Goal: Task Accomplishment & Management: Use online tool/utility

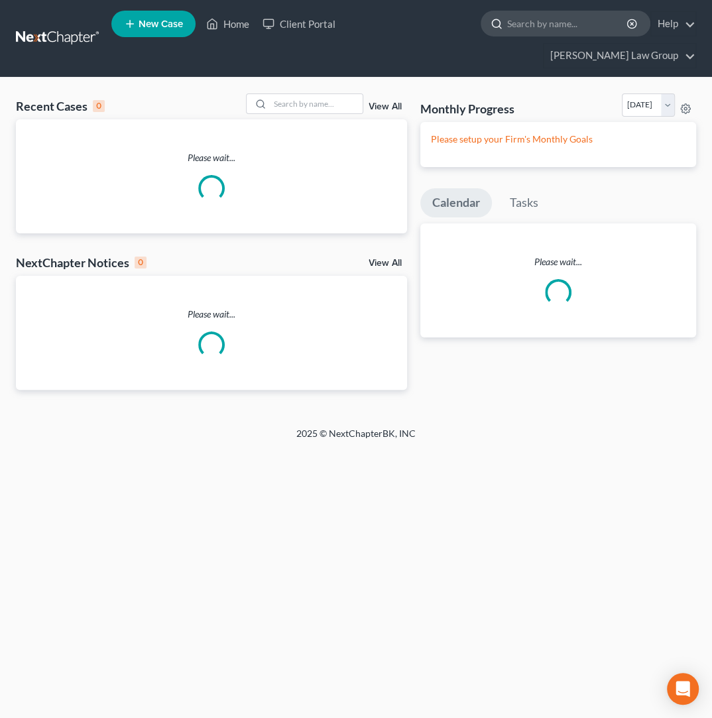
click at [507, 29] on input "search" at bounding box center [567, 23] width 121 height 25
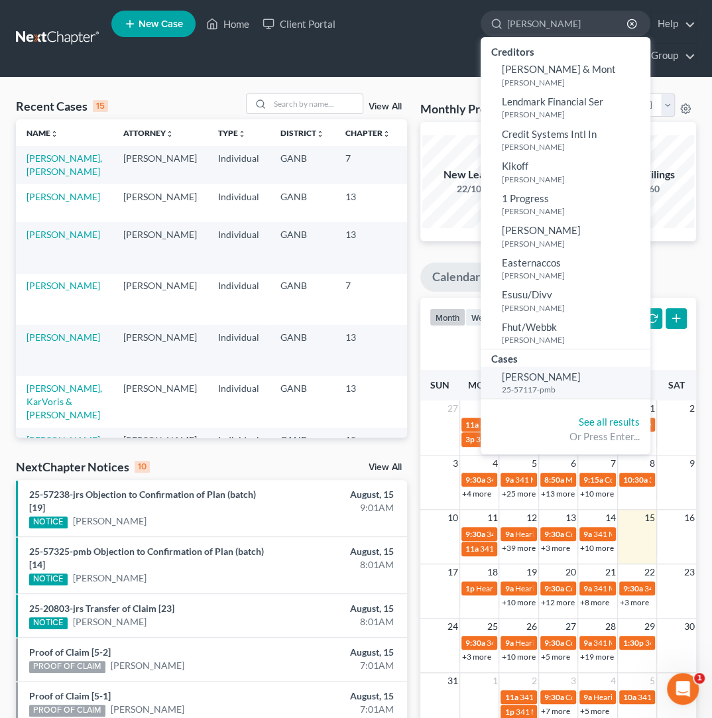
type input "mcduff"
click at [502, 377] on span "[PERSON_NAME]" at bounding box center [541, 377] width 79 height 12
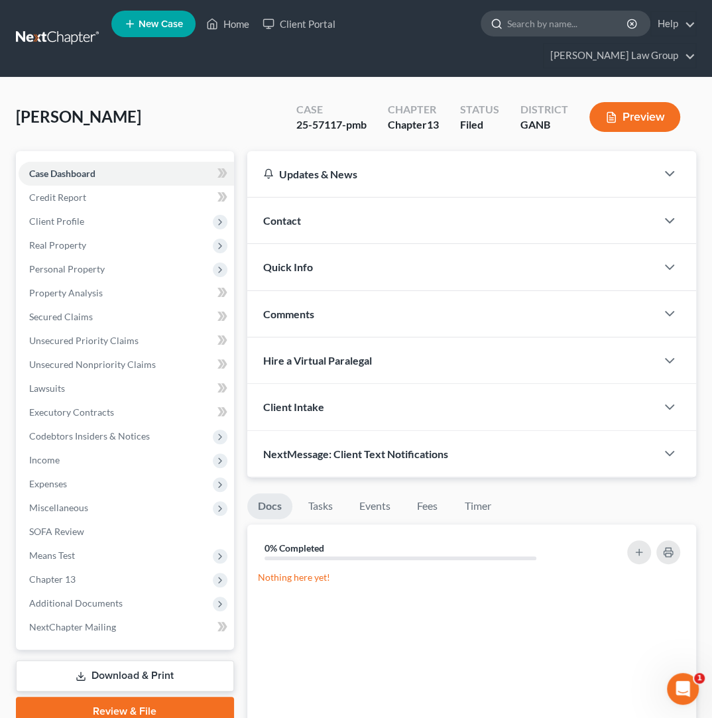
click at [507, 16] on input "search" at bounding box center [567, 23] width 121 height 25
type input "love"
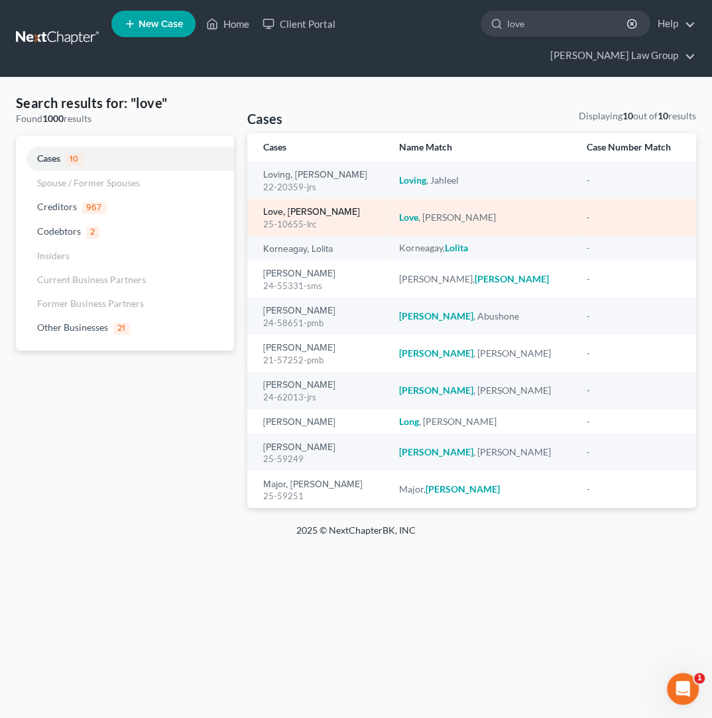
click at [316, 208] on link "Love, [PERSON_NAME]" at bounding box center [311, 212] width 97 height 9
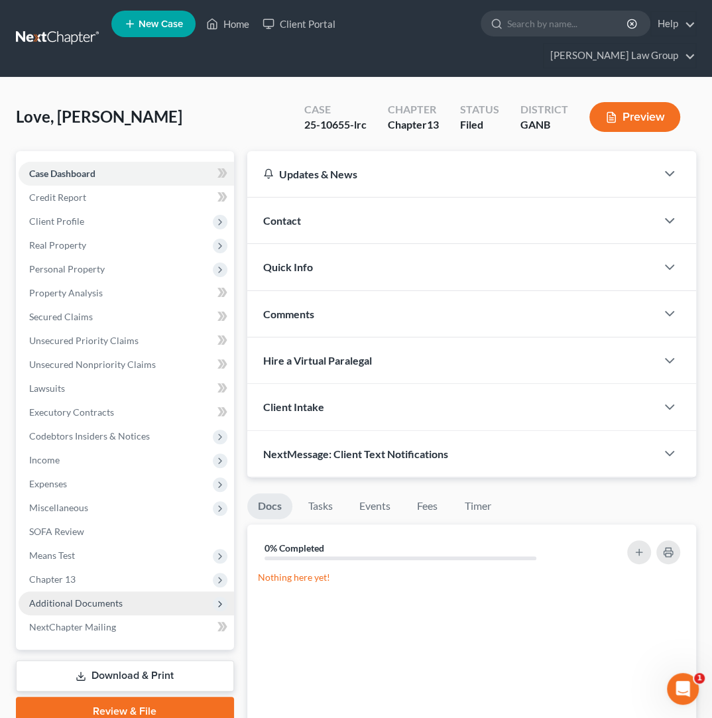
click at [127, 591] on span "Additional Documents" at bounding box center [126, 603] width 215 height 24
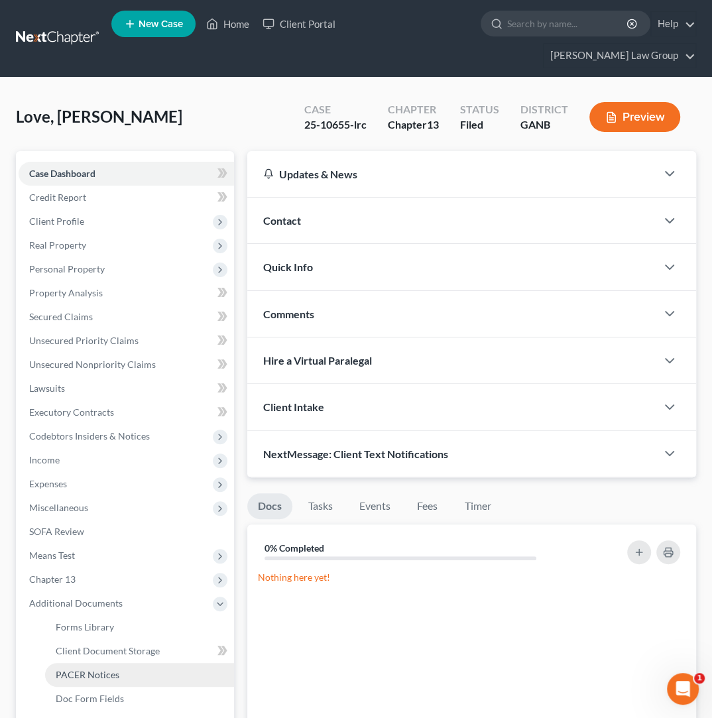
click at [129, 663] on link "PACER Notices" at bounding box center [139, 675] width 189 height 24
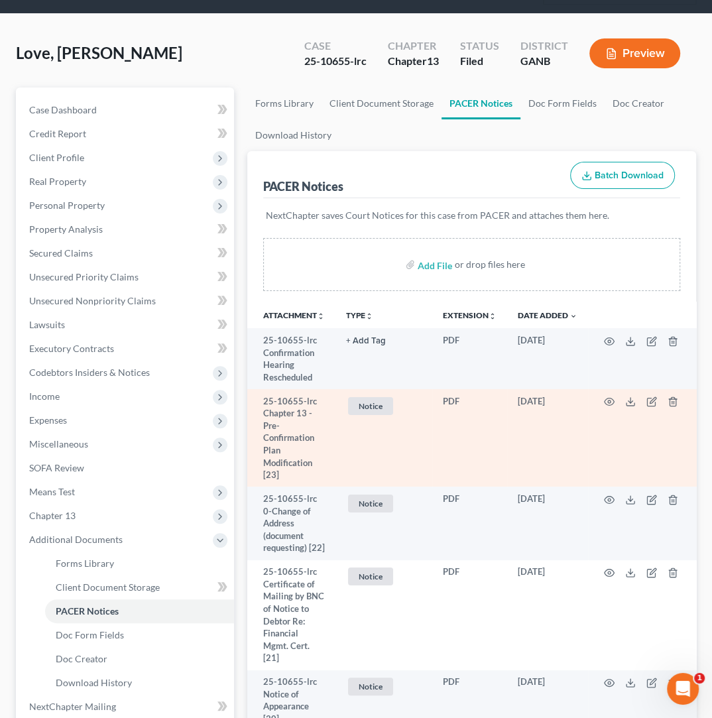
scroll to position [70, 0]
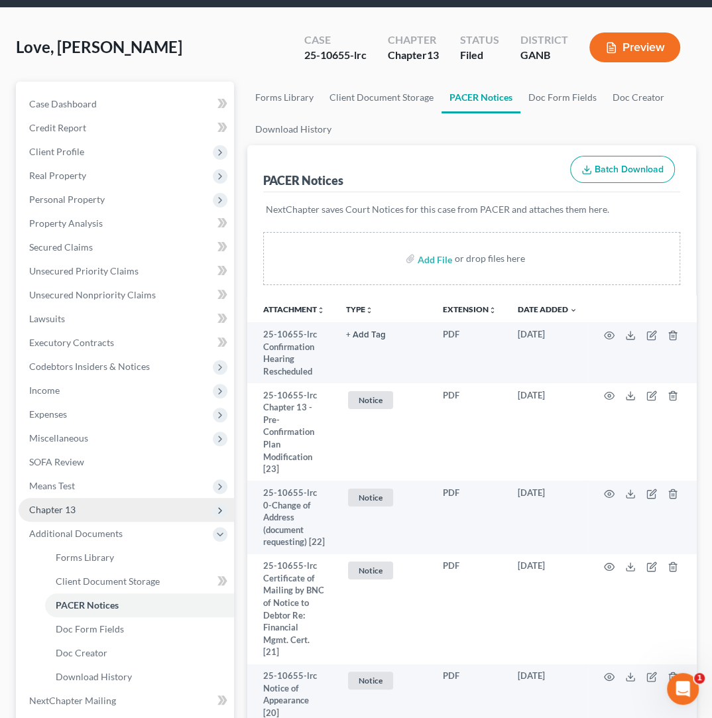
click at [79, 498] on span "Chapter 13" at bounding box center [126, 510] width 215 height 24
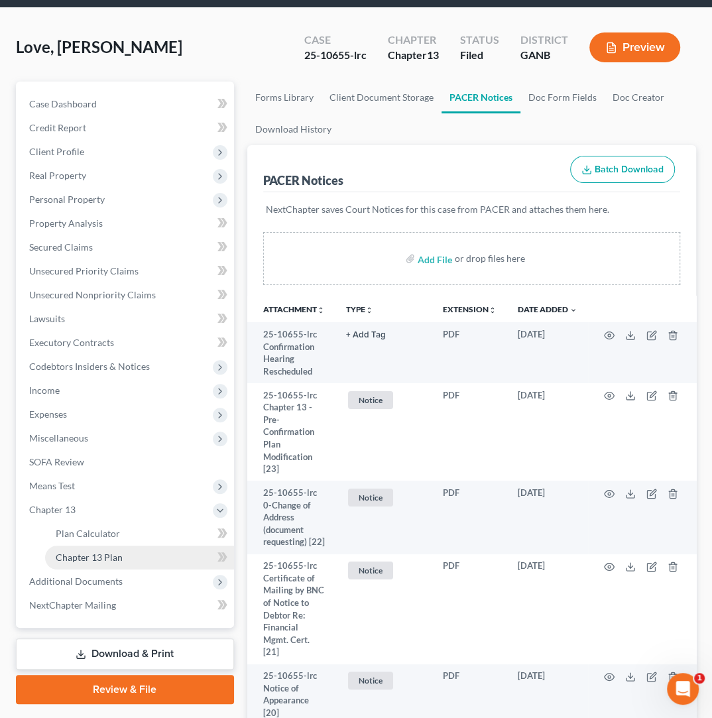
click at [95, 546] on link "Chapter 13 Plan" at bounding box center [139, 558] width 189 height 24
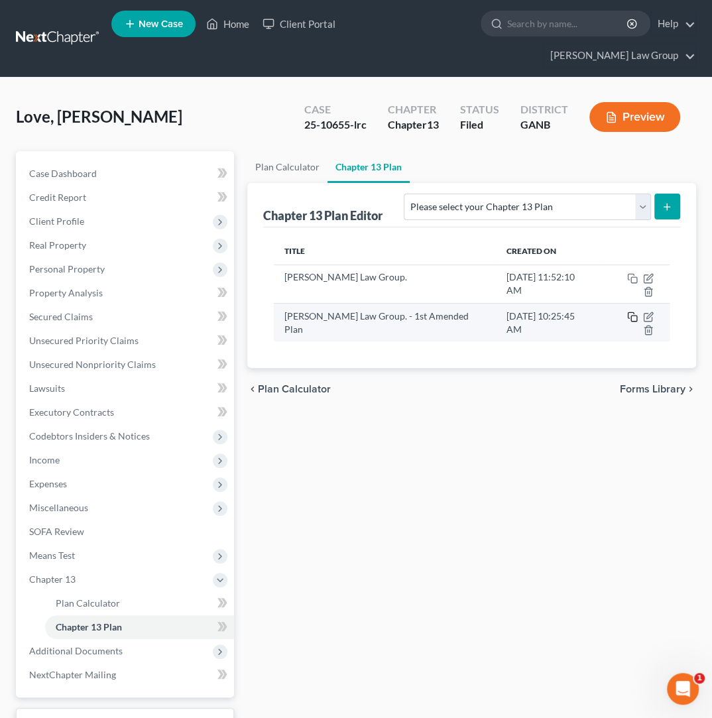
click at [627, 312] on icon "button" at bounding box center [632, 317] width 11 height 11
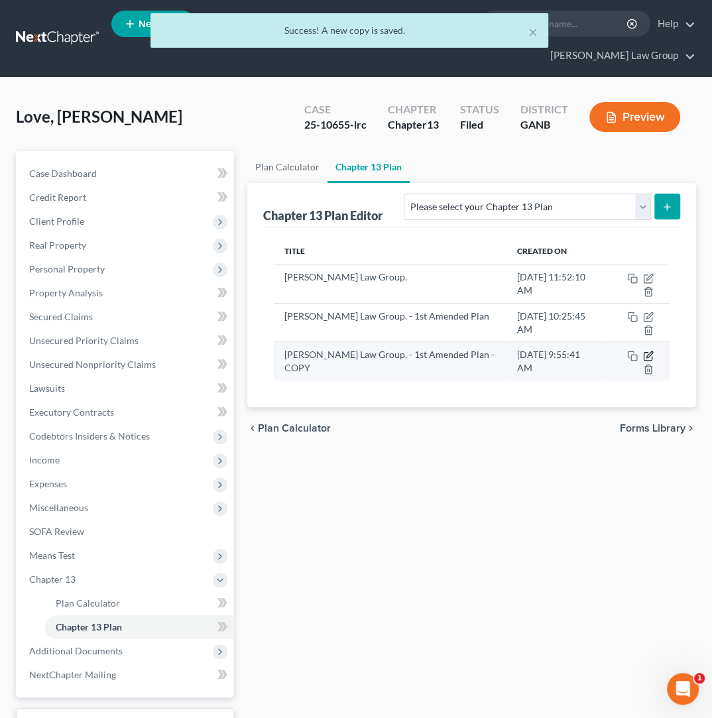
click at [650, 351] on icon "button" at bounding box center [649, 354] width 6 height 6
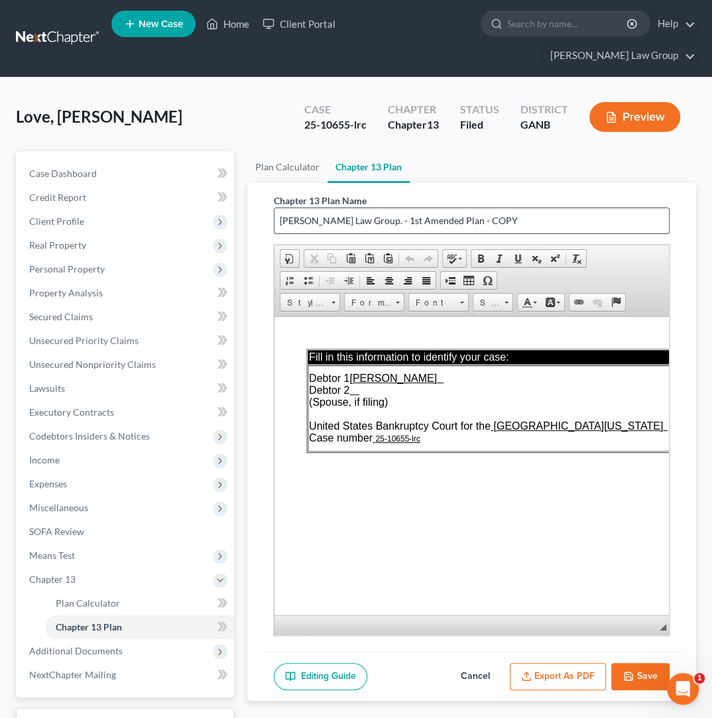
drag, startPoint x: 497, startPoint y: 200, endPoint x: 632, endPoint y: 196, distance: 136.0
click at [438, 208] on input "Saedi Law Group. - 1st Amended Plan - COPY" at bounding box center [471, 220] width 394 height 25
type input "Saedi Law Group. - 1st Amended Plan - with new address (this hasn't been filed,…"
click at [643, 663] on button "Save" at bounding box center [640, 677] width 58 height 28
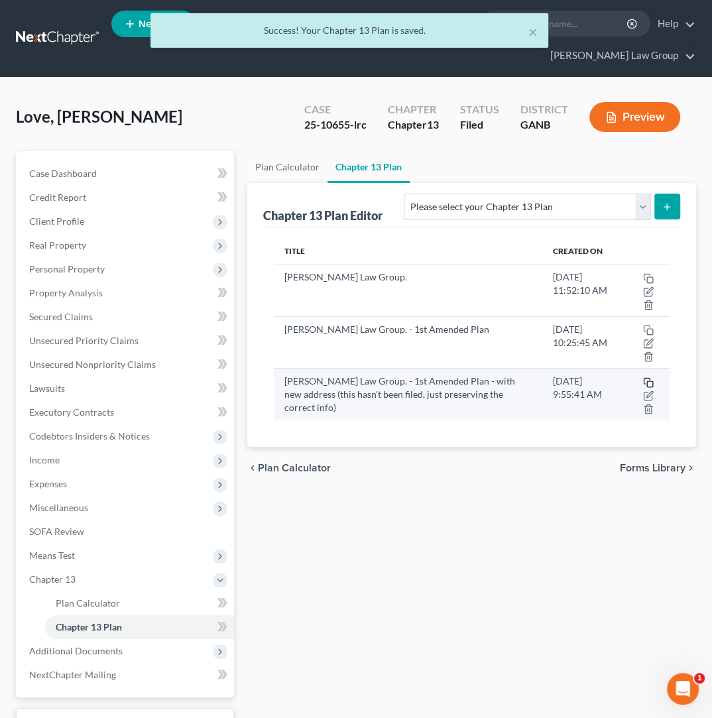
click at [649, 377] on icon "button" at bounding box center [648, 382] width 11 height 11
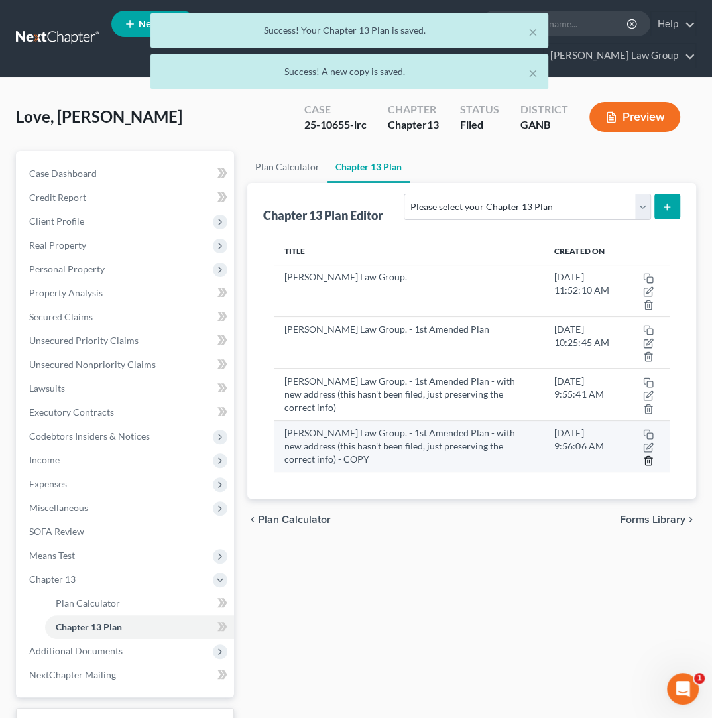
click at [649, 460] on line "button" at bounding box center [649, 461] width 0 height 3
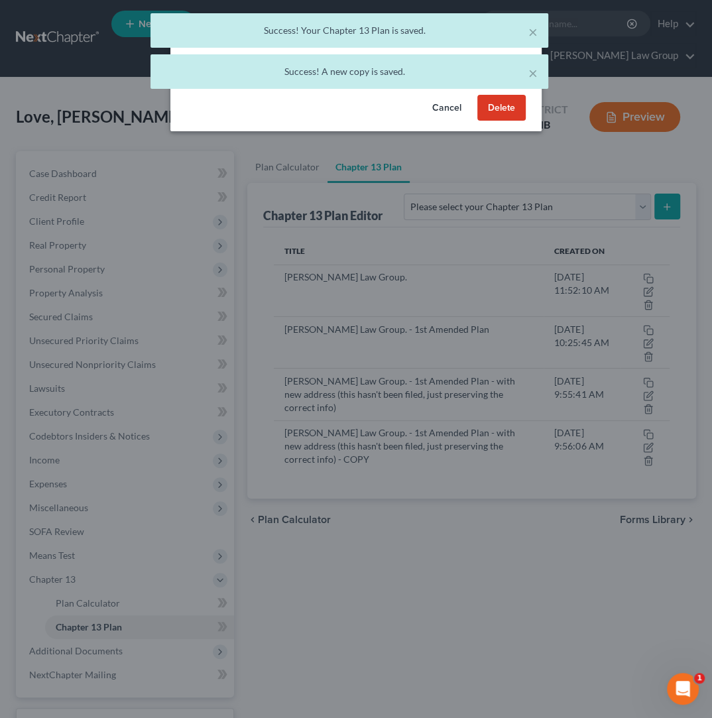
click at [511, 107] on button "Delete" at bounding box center [501, 108] width 48 height 27
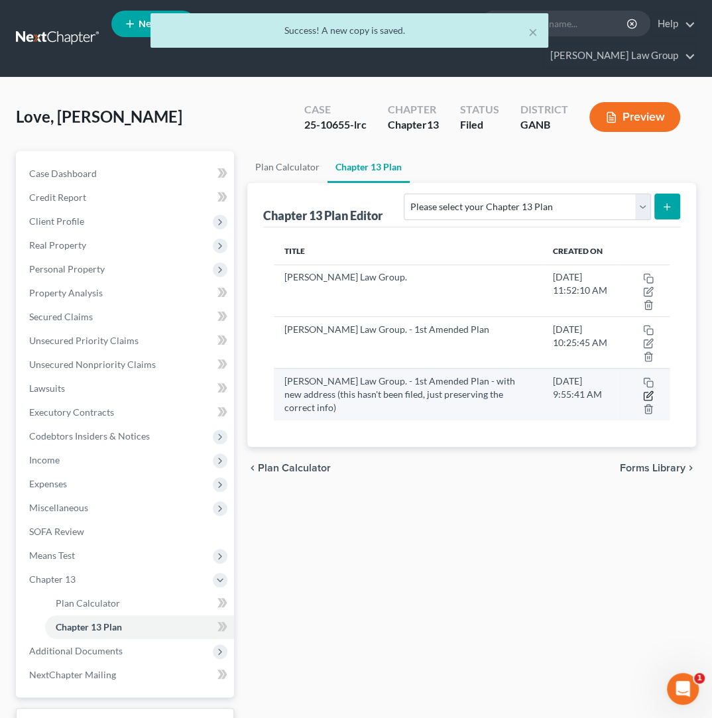
click at [644, 392] on icon "button" at bounding box center [648, 396] width 8 height 8
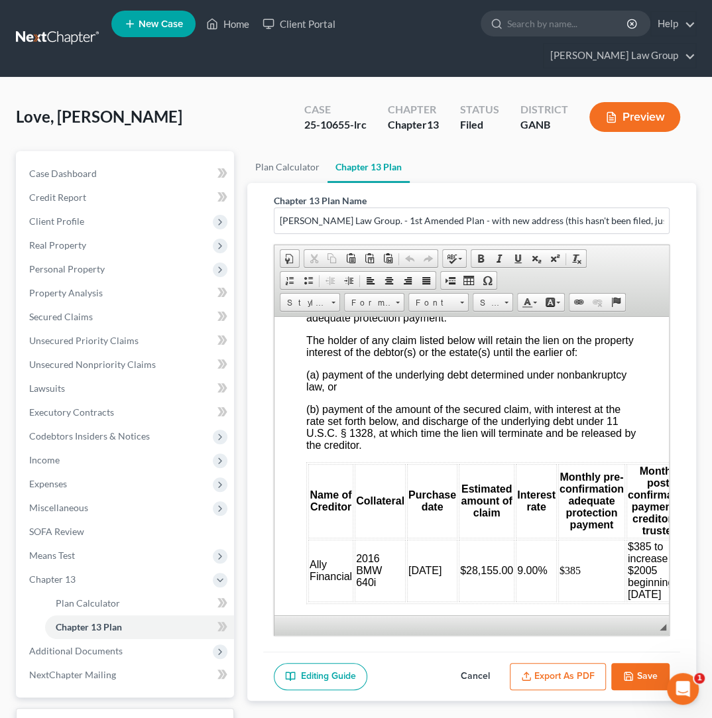
scroll to position [3492, 0]
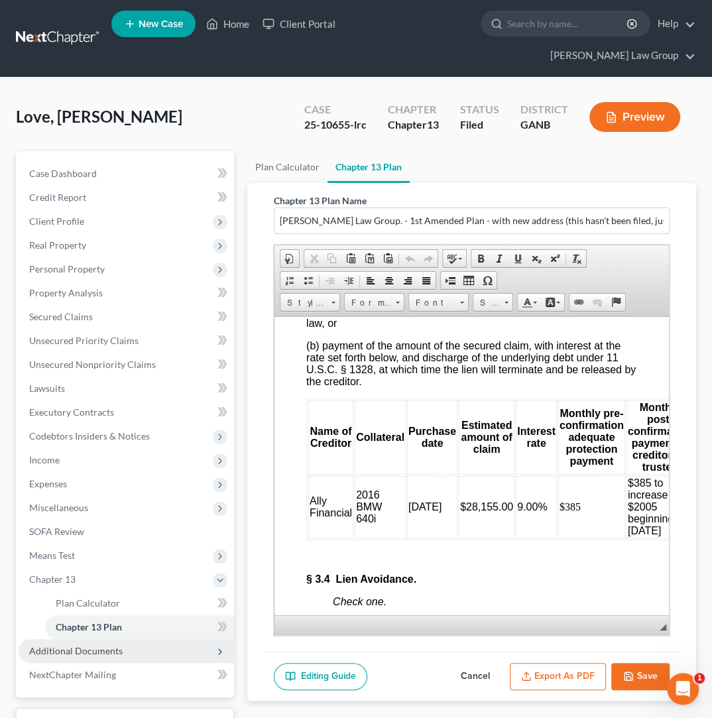
click at [119, 645] on span "Additional Documents" at bounding box center [75, 650] width 93 height 11
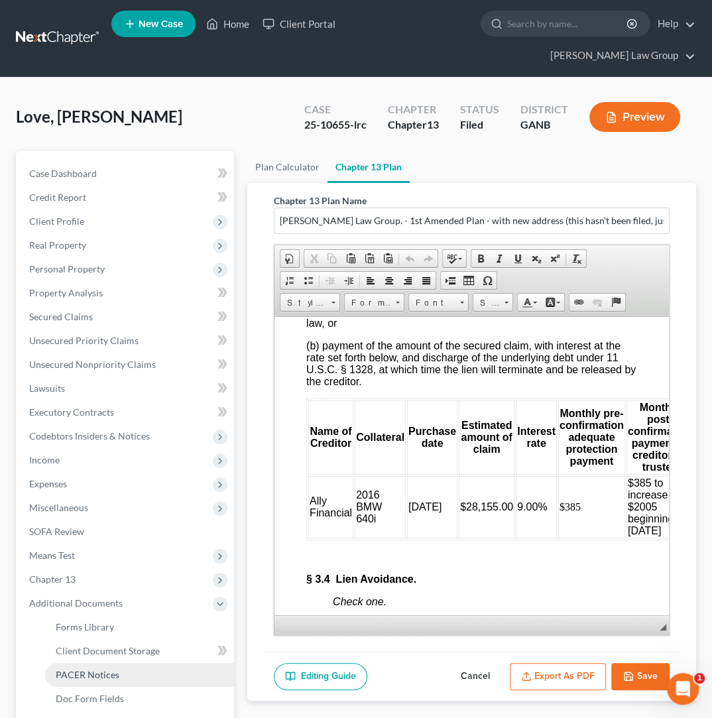
click at [138, 663] on link "PACER Notices" at bounding box center [139, 675] width 189 height 24
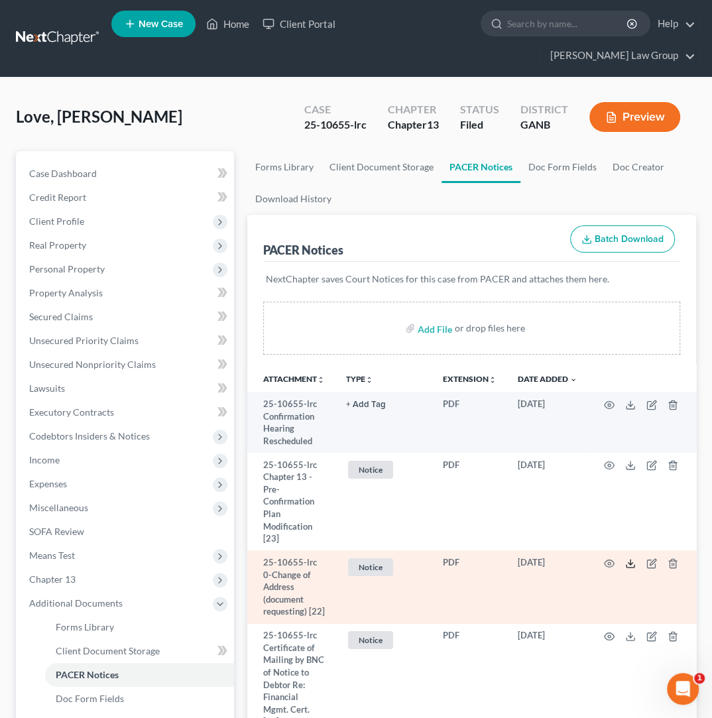
click at [635, 558] on icon at bounding box center [630, 563] width 11 height 11
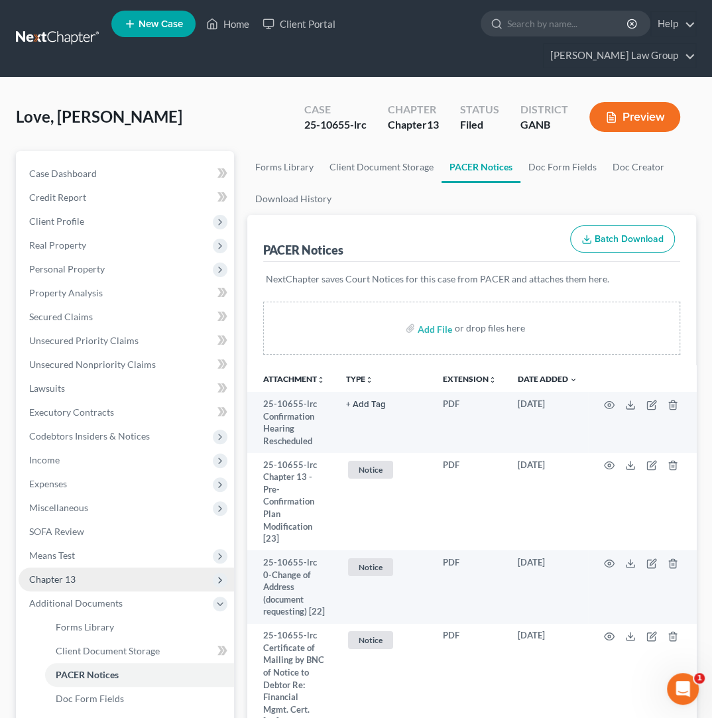
click at [107, 568] on span "Chapter 13" at bounding box center [126, 580] width 215 height 24
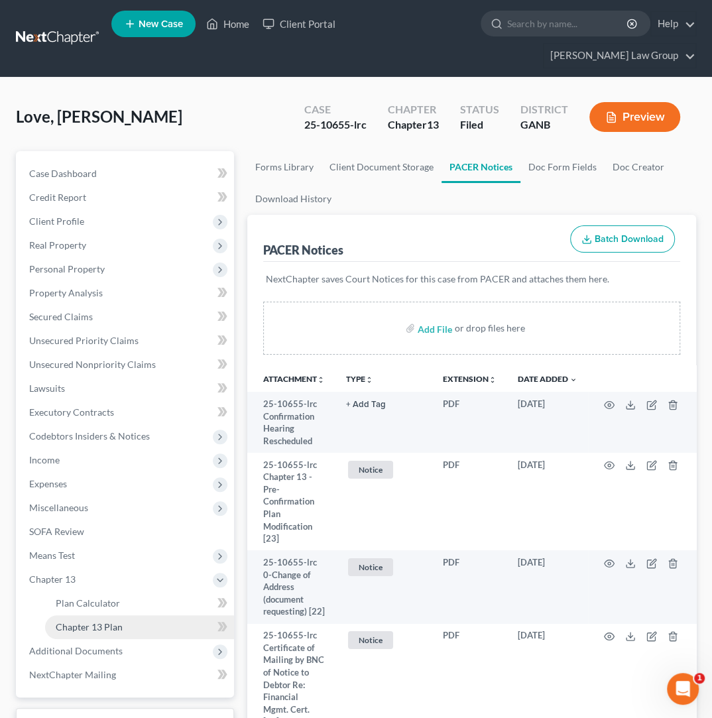
drag, startPoint x: 123, startPoint y: 593, endPoint x: 145, endPoint y: 592, distance: 22.6
click at [123, 615] on link "Chapter 13 Plan" at bounding box center [139, 627] width 189 height 24
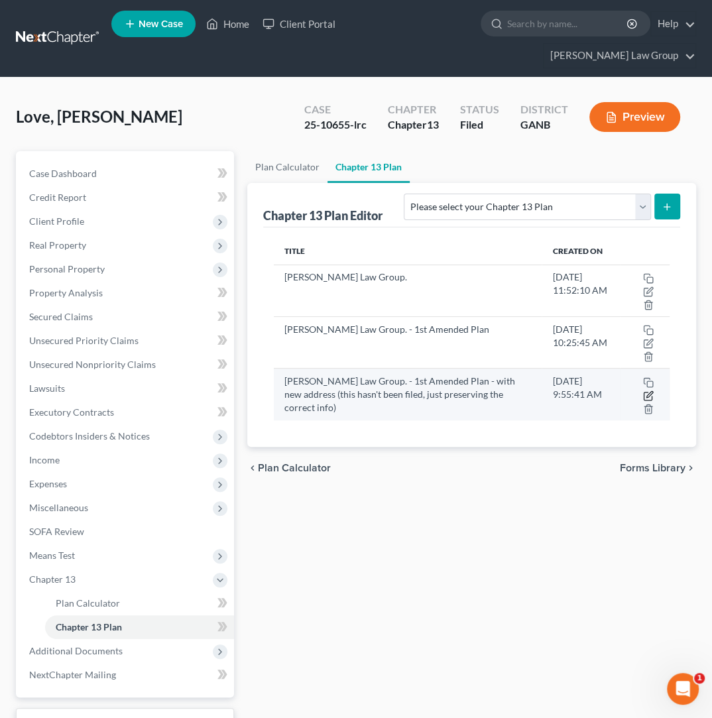
click at [652, 391] on icon "button" at bounding box center [649, 394] width 6 height 6
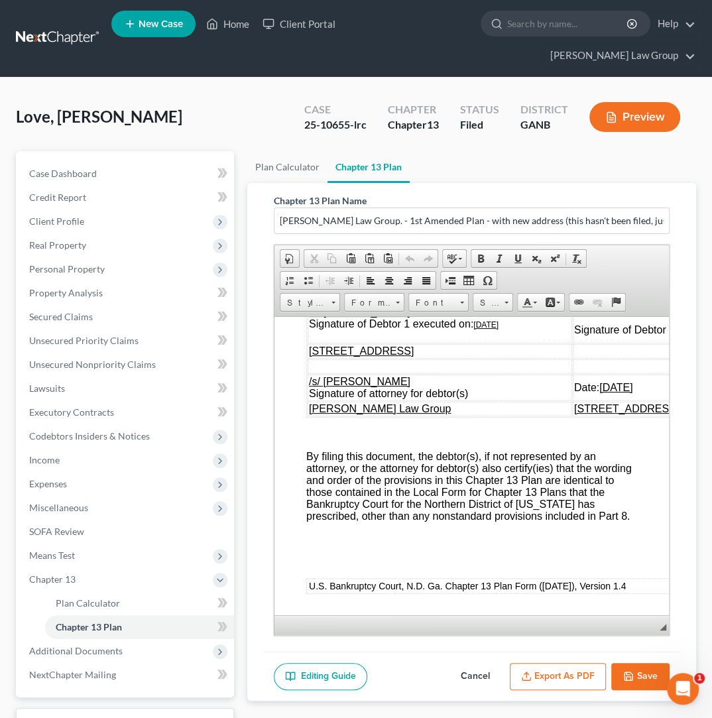
scroll to position [7797, 0]
drag, startPoint x: 333, startPoint y: 451, endPoint x: 340, endPoint y: 452, distance: 6.7
click at [333, 356] on u "634 Hood Ave, Fayetteville, GA 30214" at bounding box center [360, 350] width 105 height 11
click at [630, 677] on polyline "button" at bounding box center [629, 678] width 5 height 3
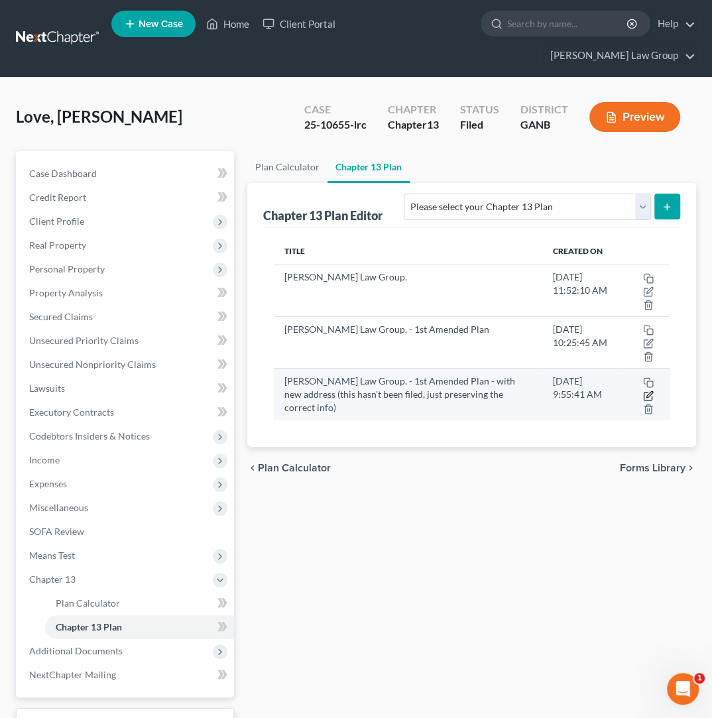
click at [652, 392] on icon "button" at bounding box center [648, 396] width 8 height 8
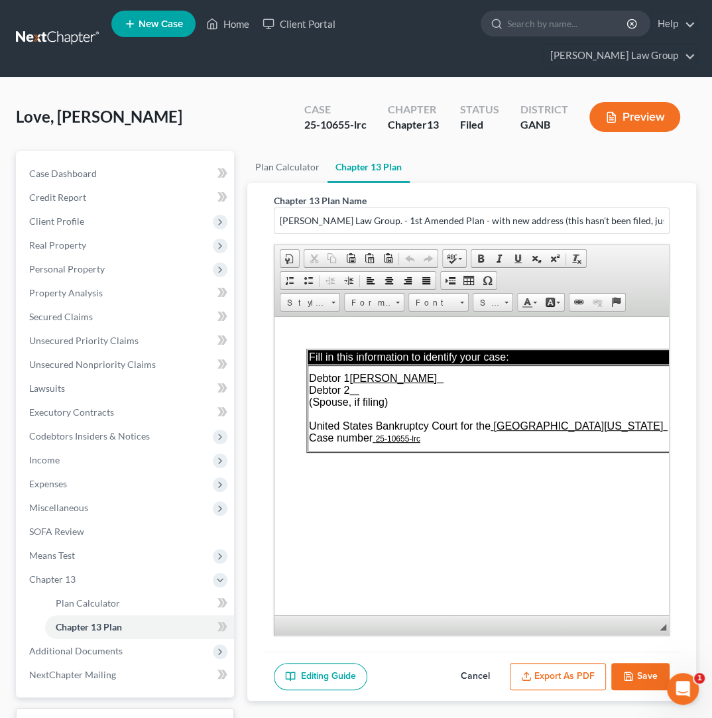
scroll to position [0, 0]
click at [507, 208] on input "Saedi Law Group. - 1st Amended Plan - with new address (this hasn't been filed,…" at bounding box center [471, 220] width 394 height 25
type input "Saedi Law Group. - 1st Amended Plan - with new address in signature block (this…"
click at [642, 663] on button "Save" at bounding box center [640, 677] width 58 height 28
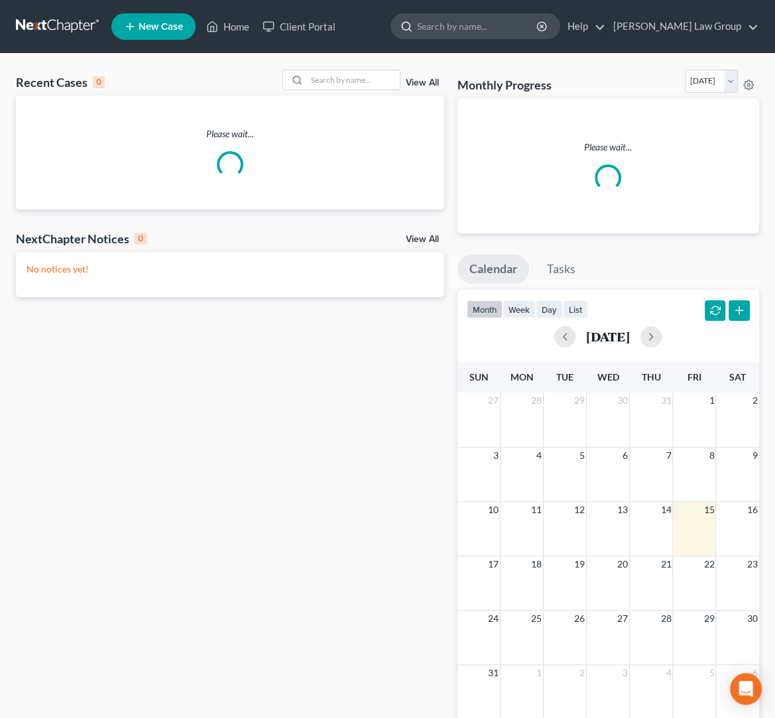
click at [503, 26] on input "search" at bounding box center [477, 26] width 121 height 25
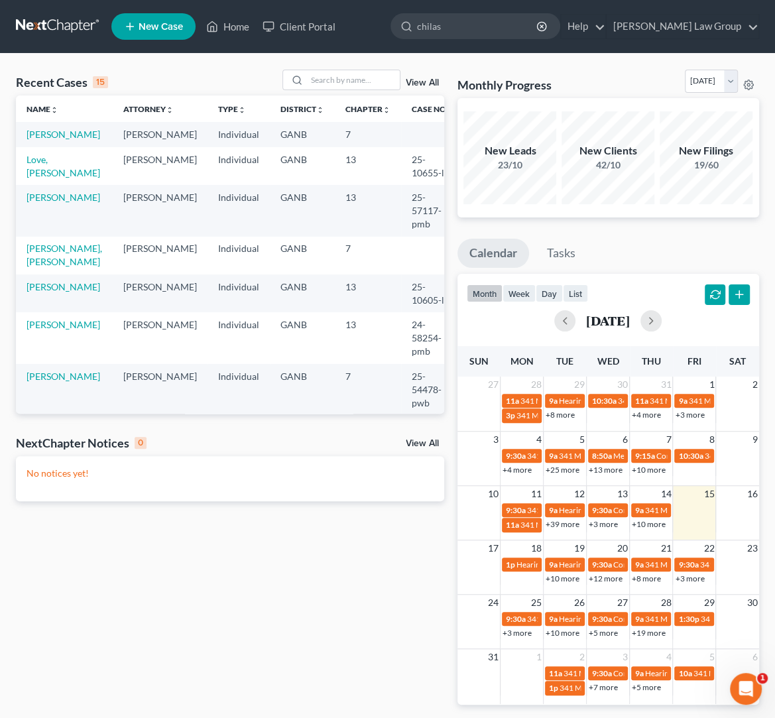
type input "chilasa"
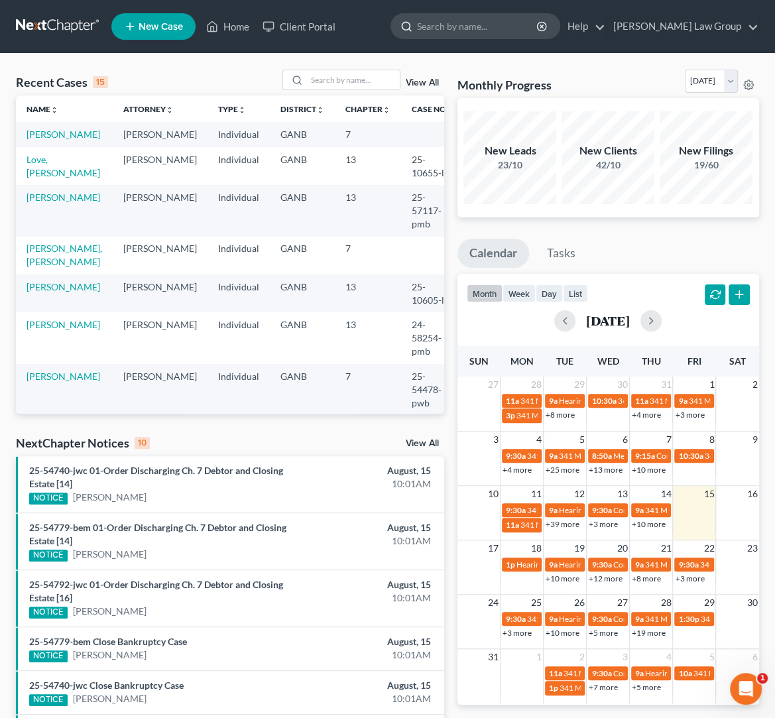
click at [501, 27] on input "search" at bounding box center [477, 26] width 121 height 25
click at [503, 29] on input "search" at bounding box center [477, 26] width 121 height 25
type input "chilasa"
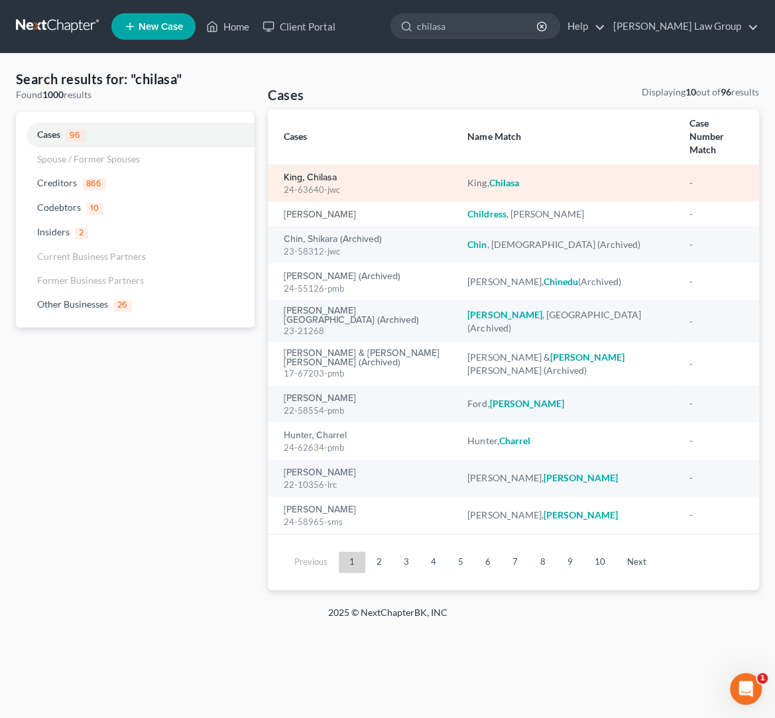
click at [331, 173] on link "King, Chilasa" at bounding box center [310, 177] width 53 height 9
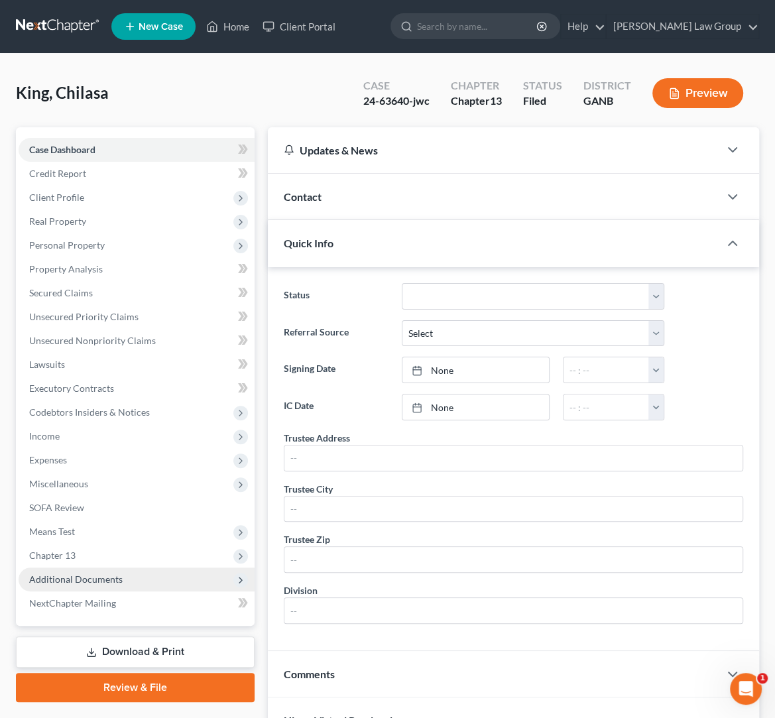
click at [88, 582] on span "Additional Documents" at bounding box center [75, 578] width 93 height 11
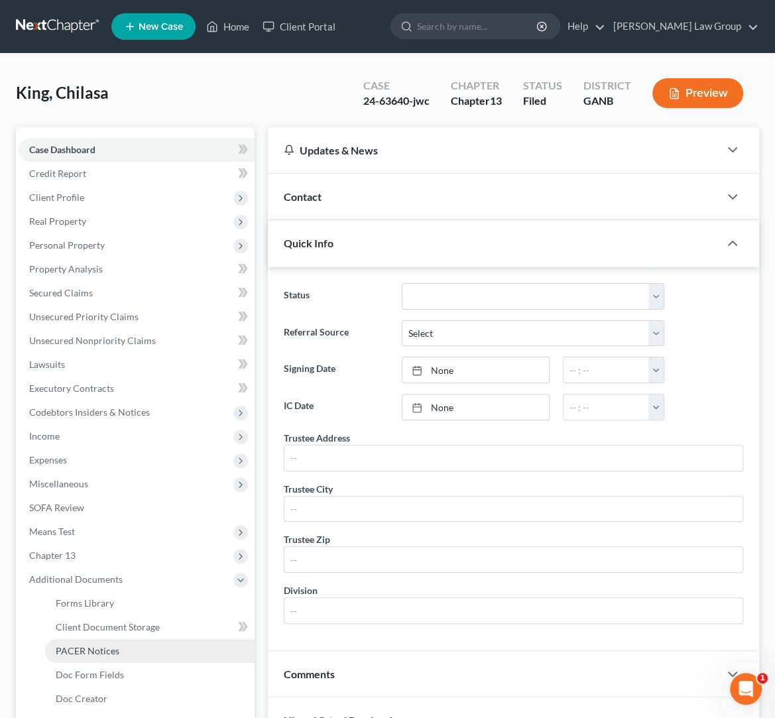
click at [107, 646] on span "PACER Notices" at bounding box center [88, 650] width 64 height 11
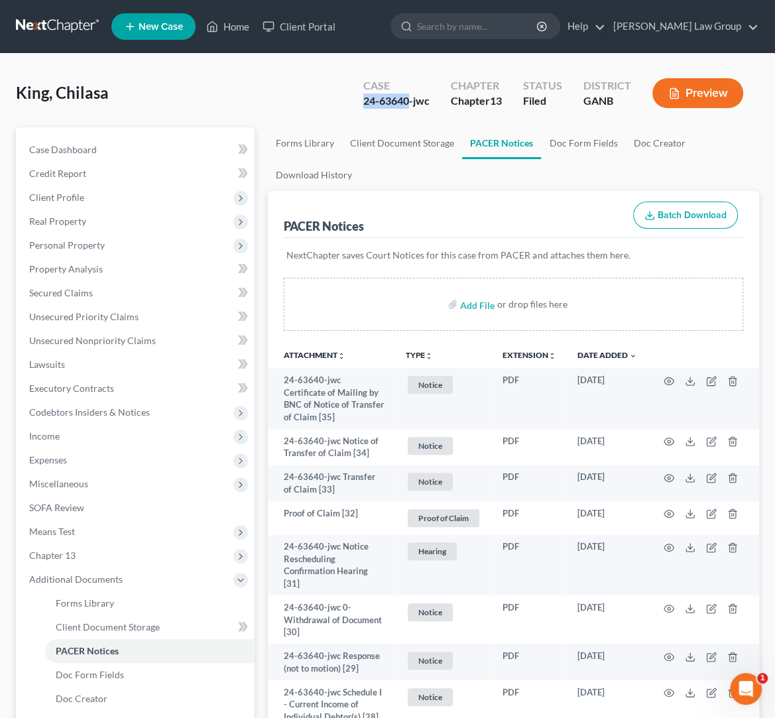
drag, startPoint x: 408, startPoint y: 102, endPoint x: 364, endPoint y: 103, distance: 44.4
click at [364, 103] on div "24-63640-jwc" at bounding box center [396, 100] width 66 height 15
copy div "24-63640"
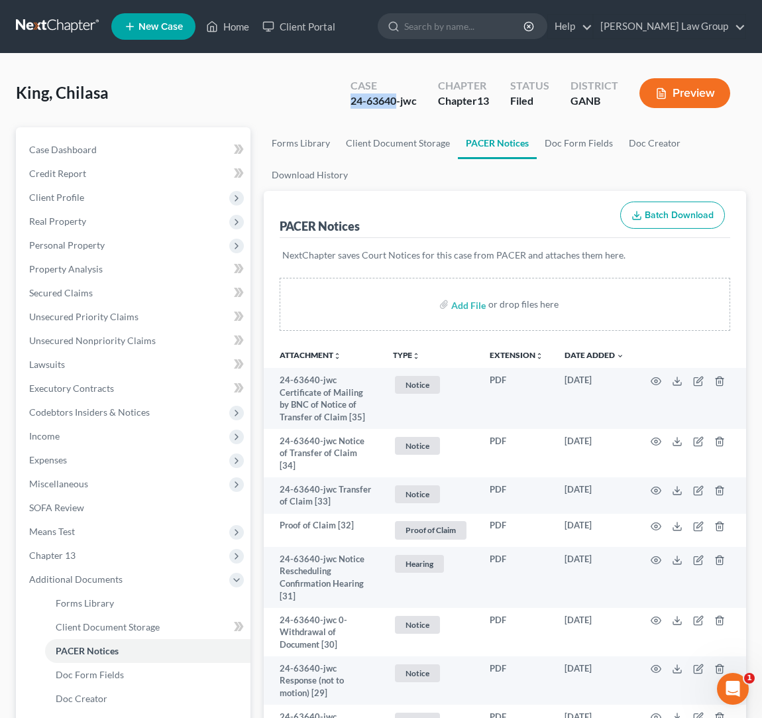
copy div "24-63640"
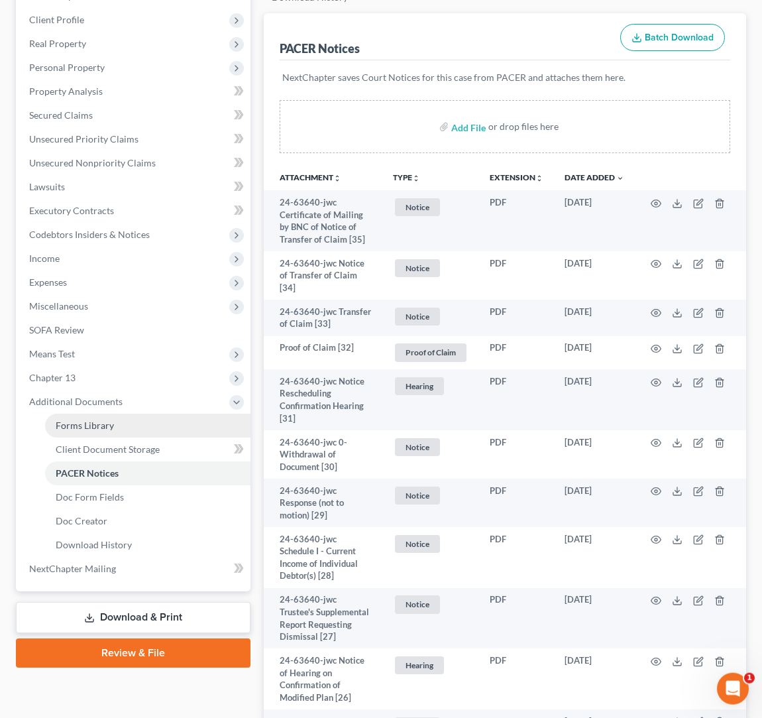
scroll to position [209, 0]
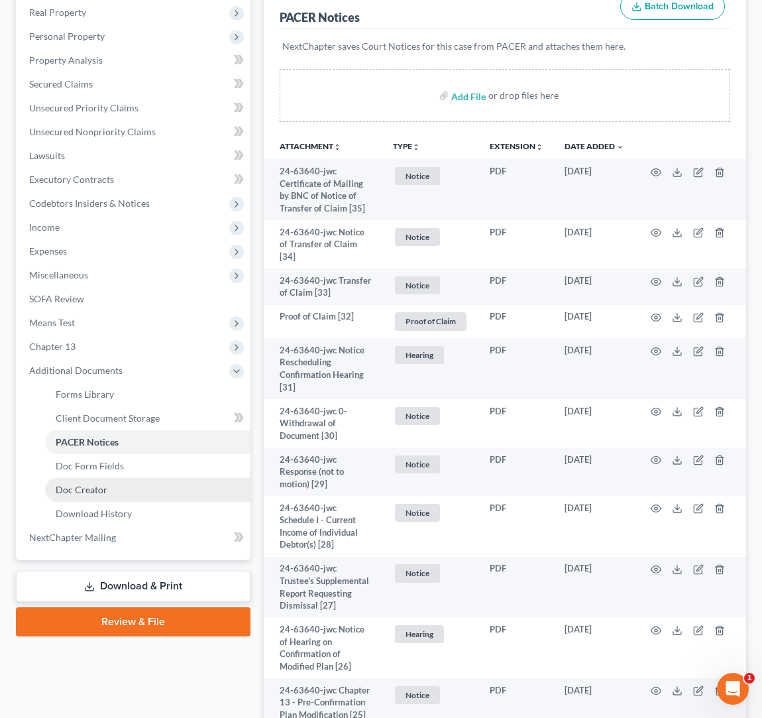
click at [103, 486] on span "Doc Creator" at bounding box center [82, 489] width 52 height 11
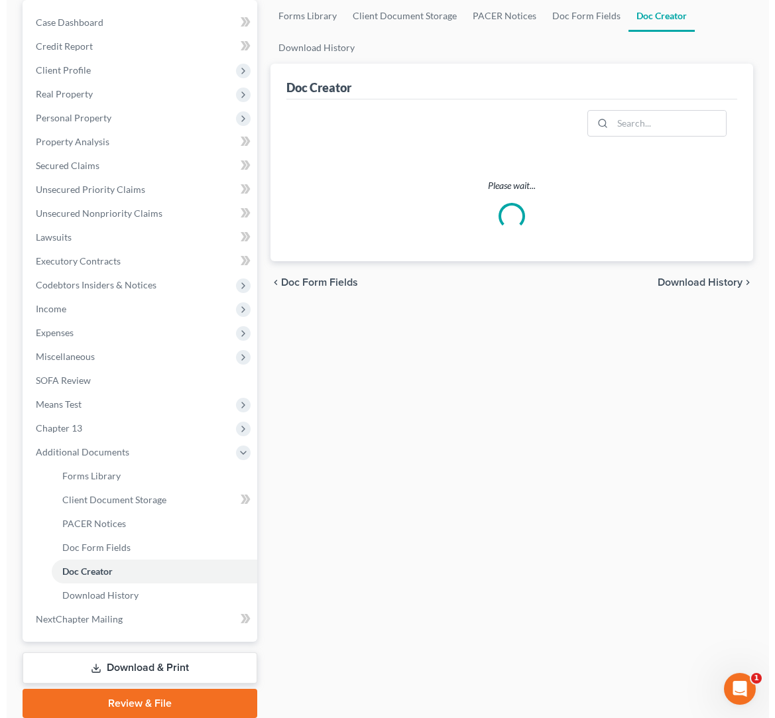
scroll to position [95, 0]
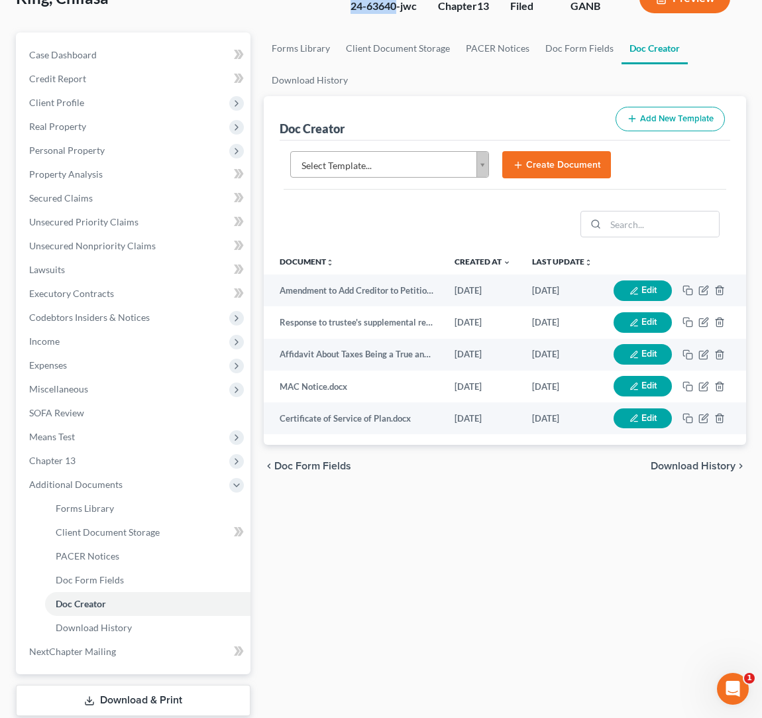
click at [486, 162] on body "Home New Case Client Portal [PERSON_NAME] Law Group [EMAIL_ADDRESS][DOMAIN_NAME…" at bounding box center [381, 353] width 762 height 896
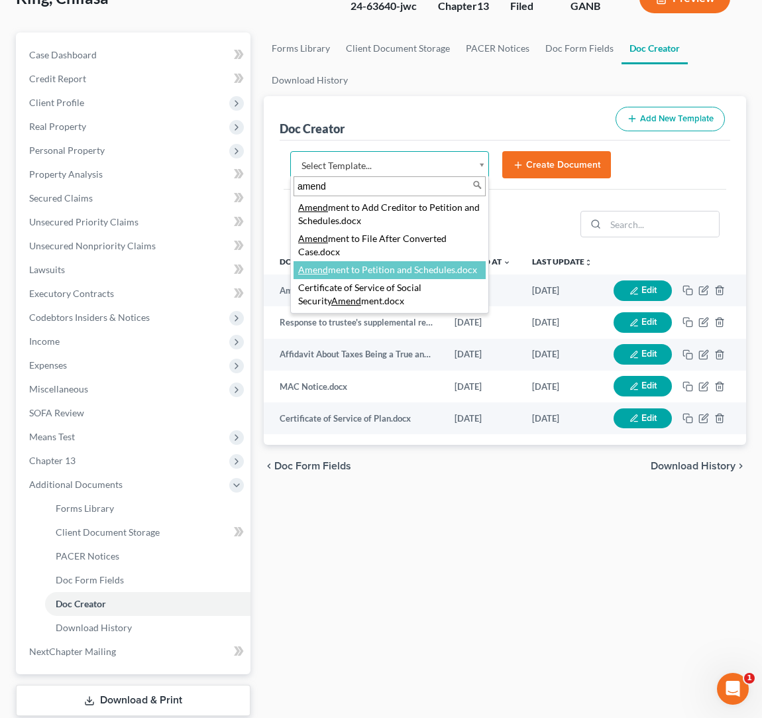
type input "amend"
select select "110999"
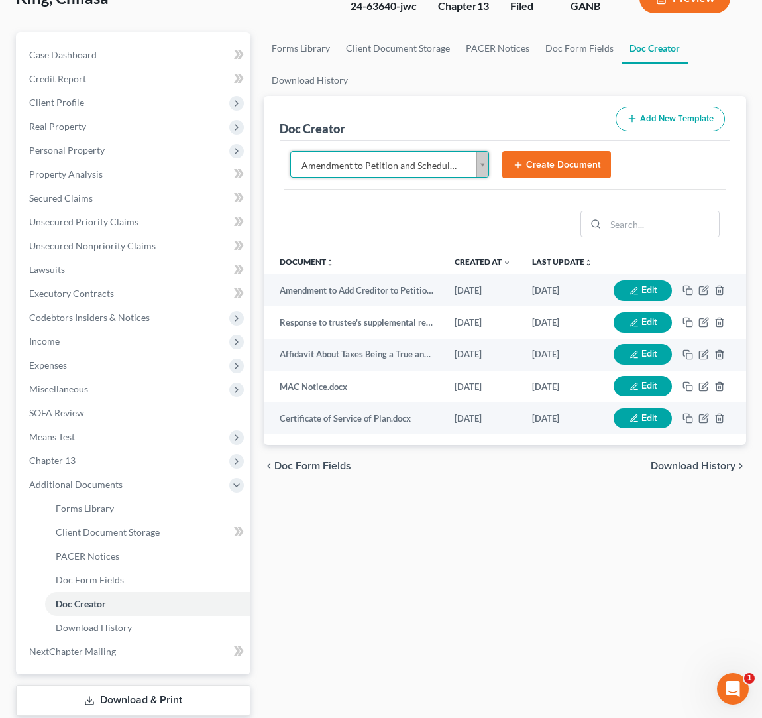
click at [546, 168] on button "Create Document" at bounding box center [557, 165] width 109 height 28
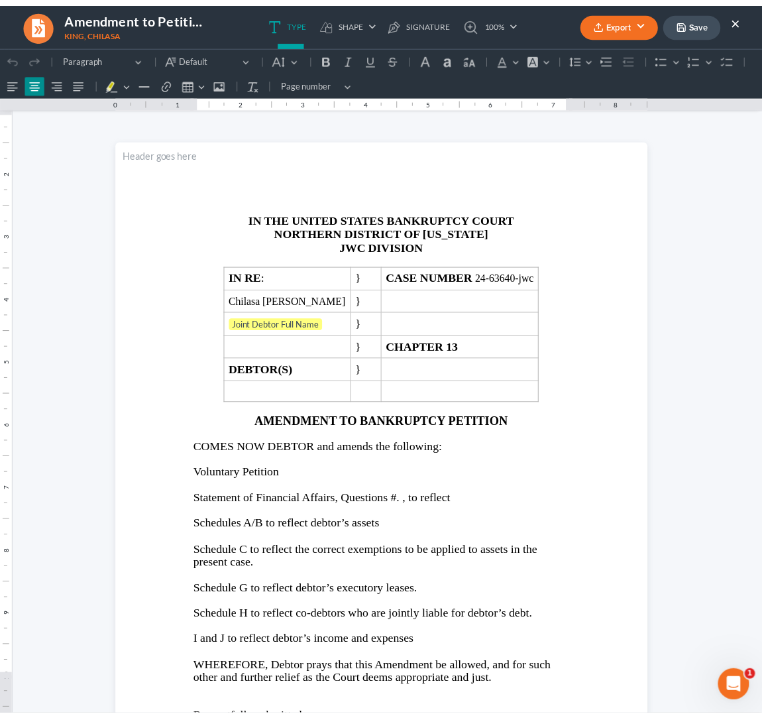
scroll to position [0, 0]
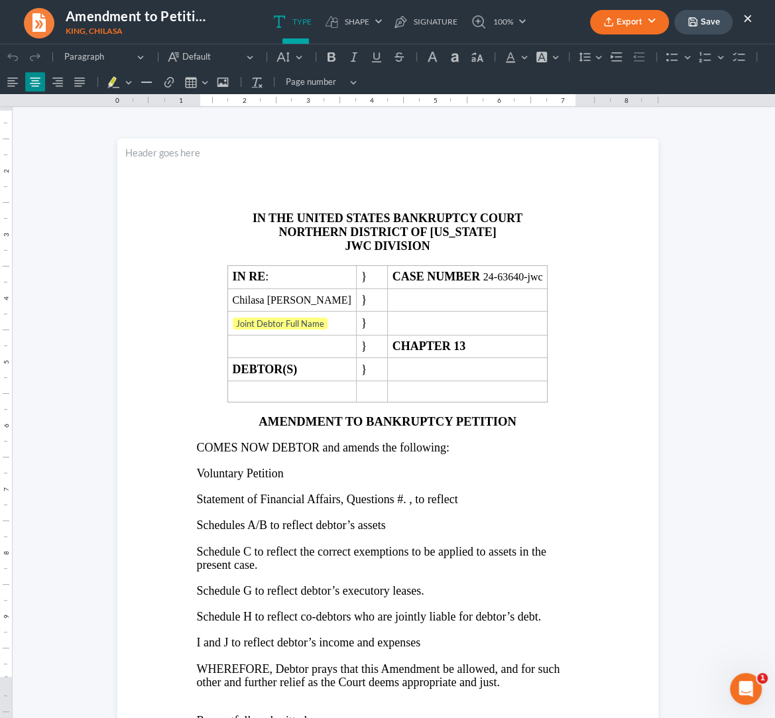
click at [749, 20] on button "×" at bounding box center [747, 18] width 9 height 16
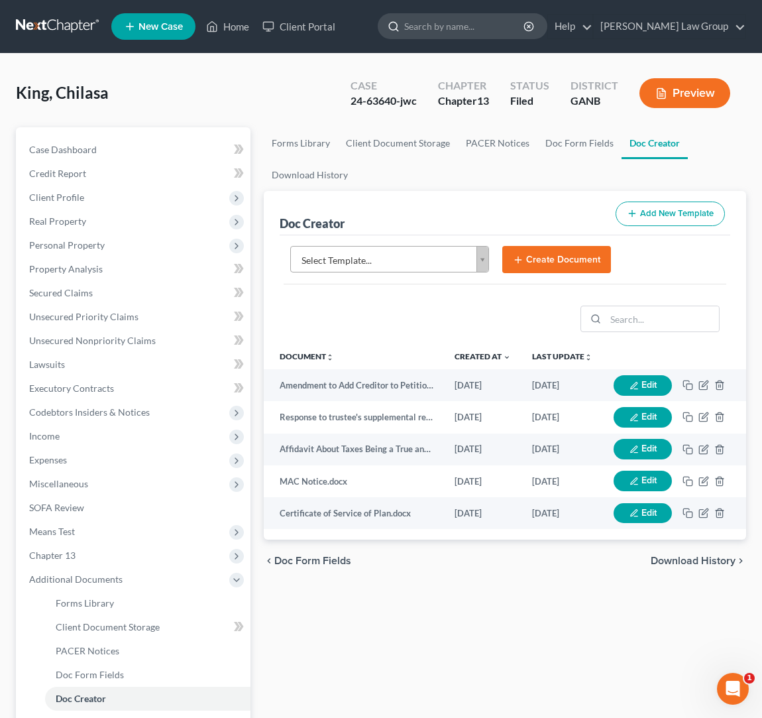
click at [526, 22] on input "search" at bounding box center [464, 26] width 121 height 25
type input "mcdanie;"
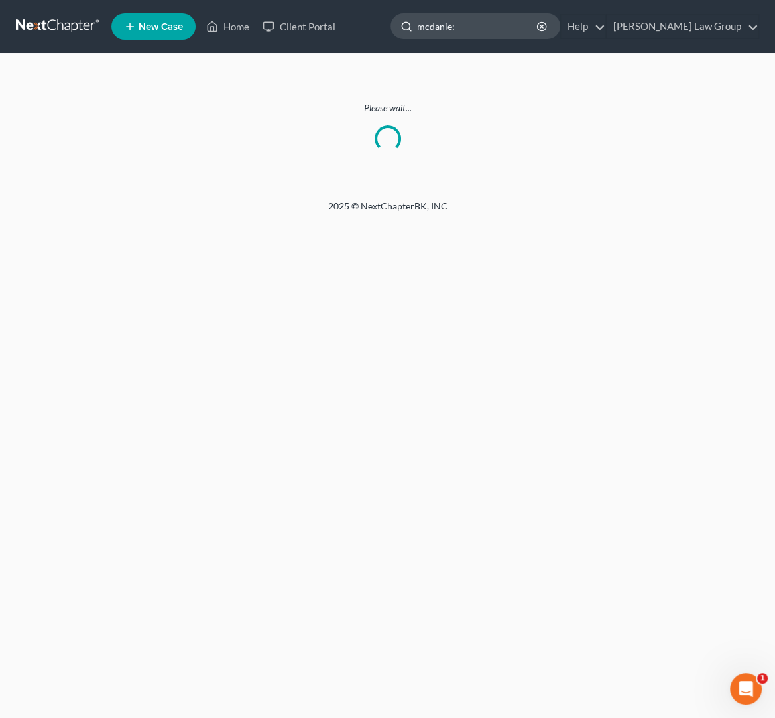
click at [538, 19] on input "mcdanie;" at bounding box center [477, 26] width 121 height 25
click at [536, 29] on input "mcdanie;" at bounding box center [477, 26] width 121 height 25
type input "mcdanie"
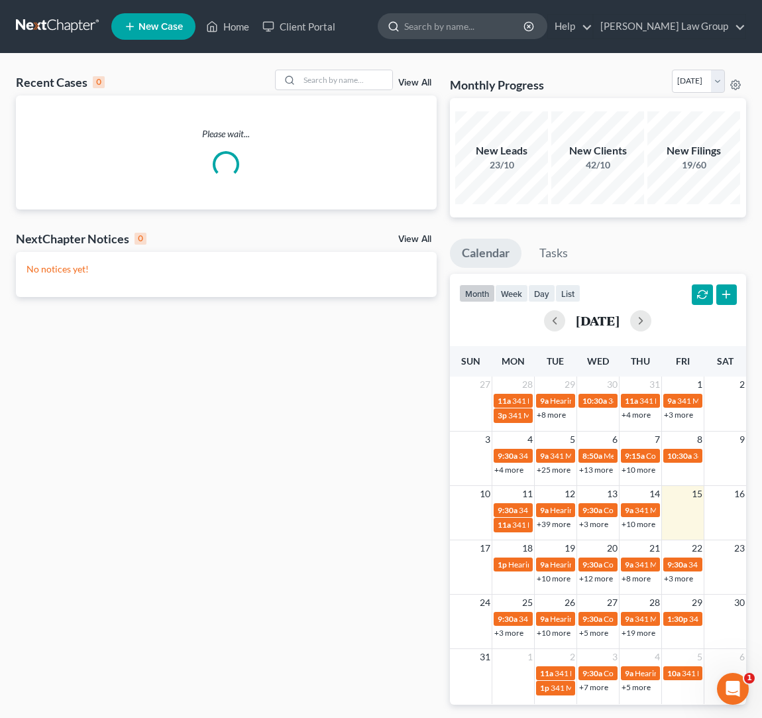
click at [493, 25] on input "search" at bounding box center [464, 26] width 121 height 25
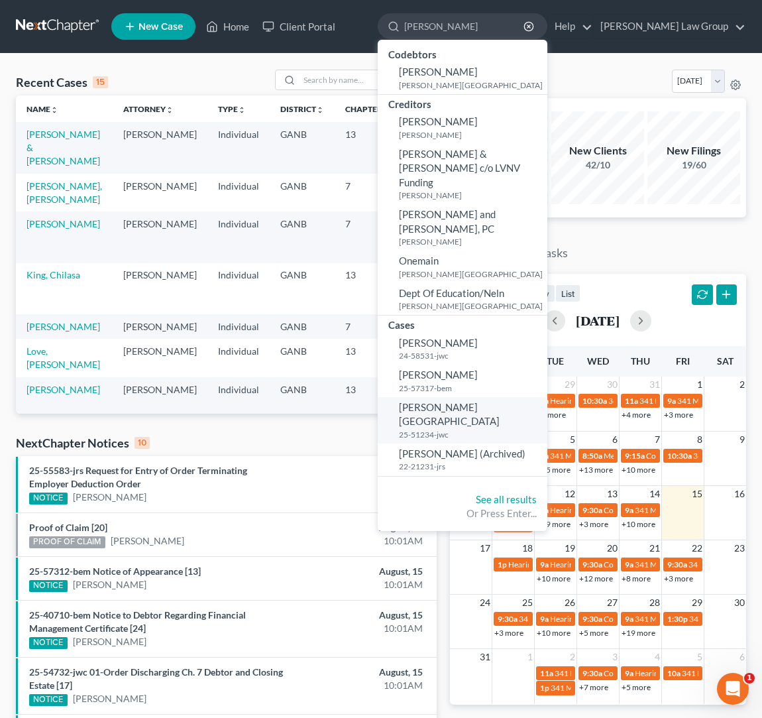
type input "[PERSON_NAME]"
click at [500, 401] on span "[PERSON_NAME][GEOGRAPHIC_DATA]" at bounding box center [449, 414] width 101 height 26
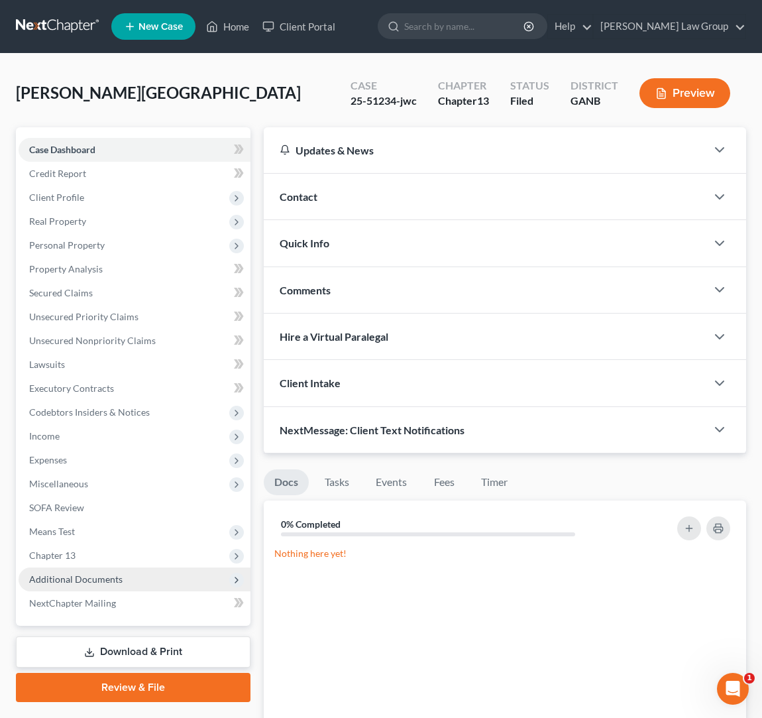
click at [156, 573] on span "Additional Documents" at bounding box center [135, 580] width 232 height 24
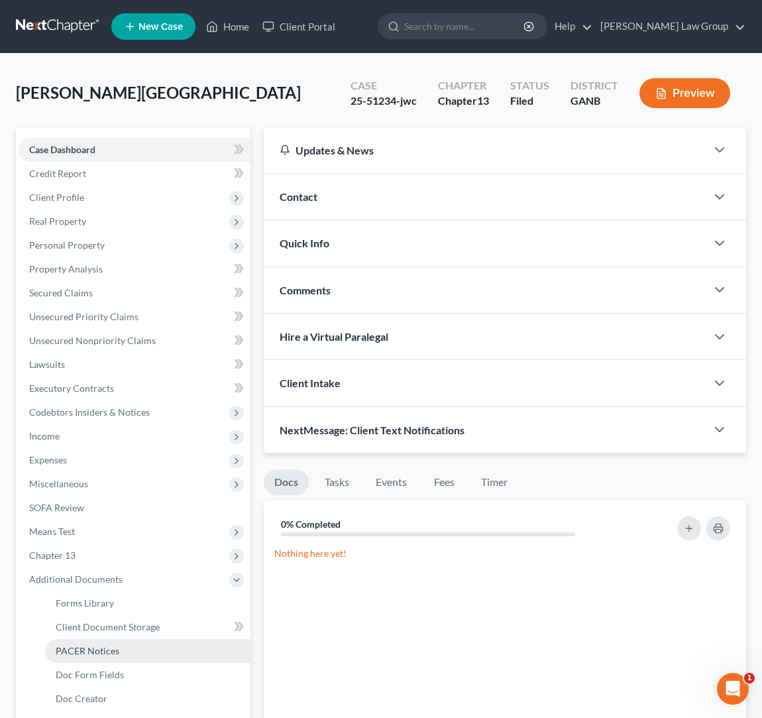
click at [141, 660] on link "PACER Notices" at bounding box center [148, 651] width 206 height 24
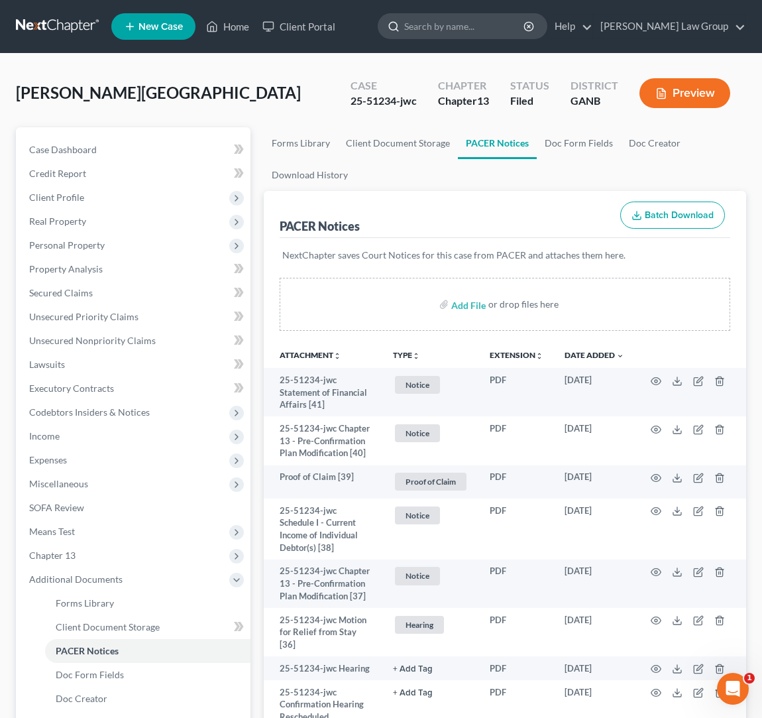
click at [493, 27] on input "search" at bounding box center [464, 26] width 121 height 25
type input "king"
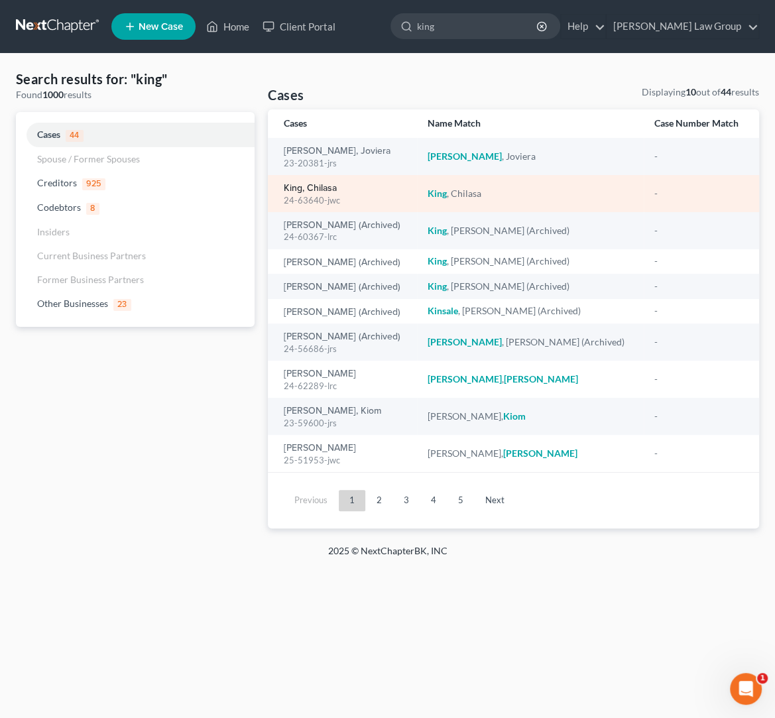
click at [311, 188] on link "King, Chilasa" at bounding box center [310, 188] width 53 height 9
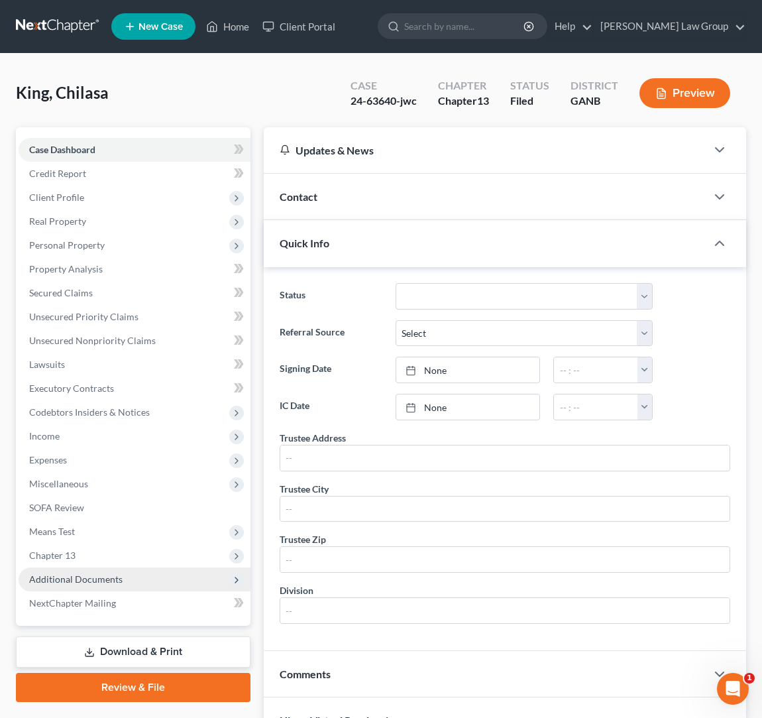
click at [110, 573] on span "Additional Documents" at bounding box center [75, 578] width 93 height 11
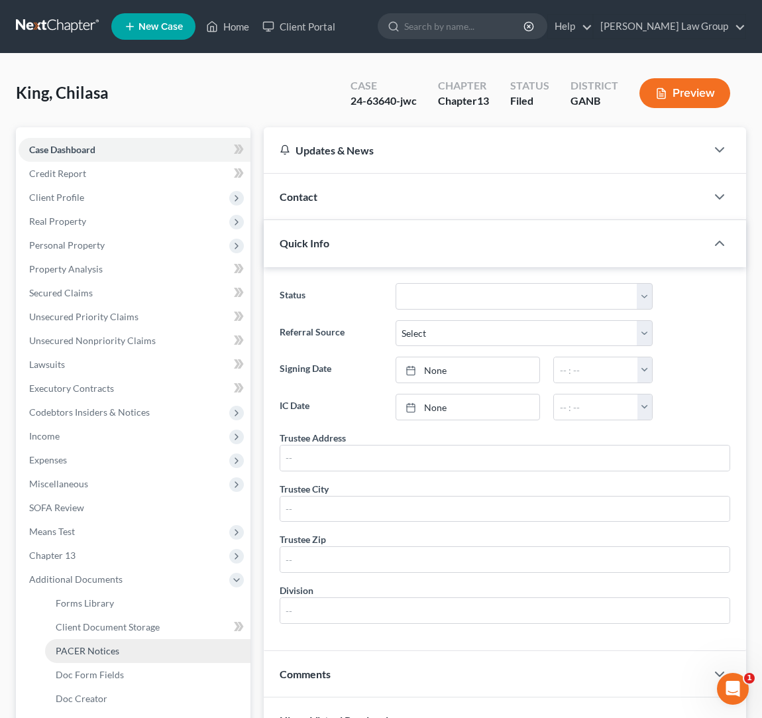
drag, startPoint x: 117, startPoint y: 650, endPoint x: 137, endPoint y: 643, distance: 21.0
click at [117, 650] on span "PACER Notices" at bounding box center [88, 650] width 64 height 11
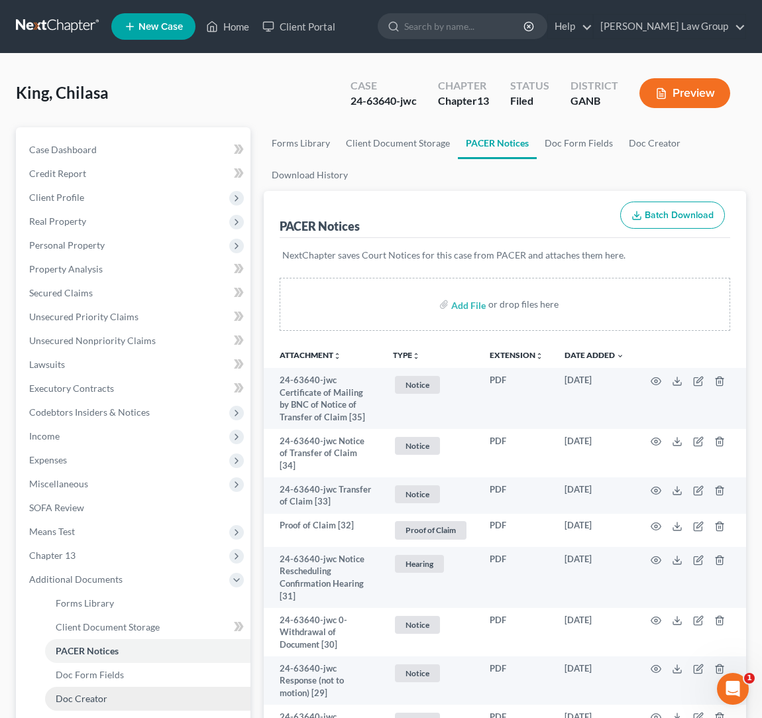
scroll to position [116, 0]
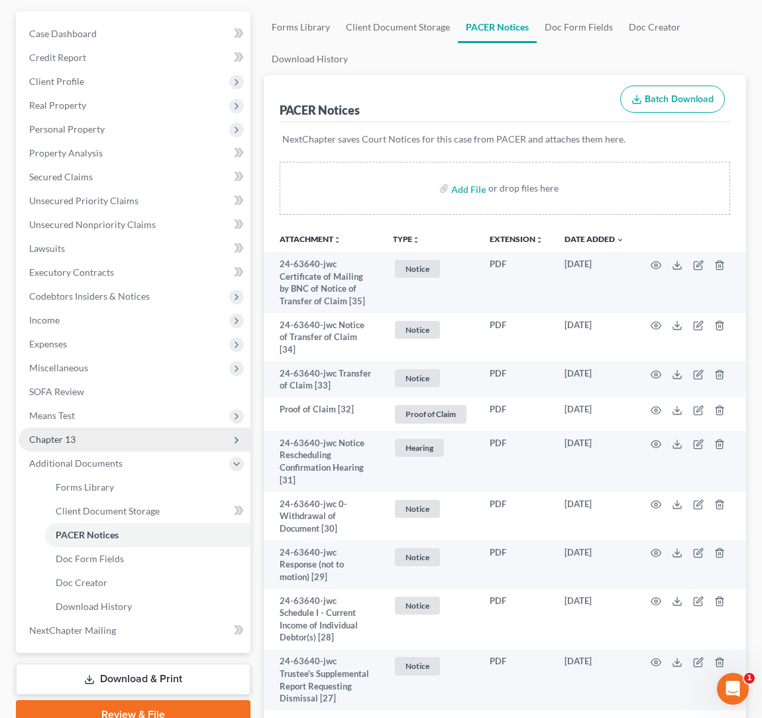
click at [89, 435] on span "Chapter 13" at bounding box center [135, 440] width 232 height 24
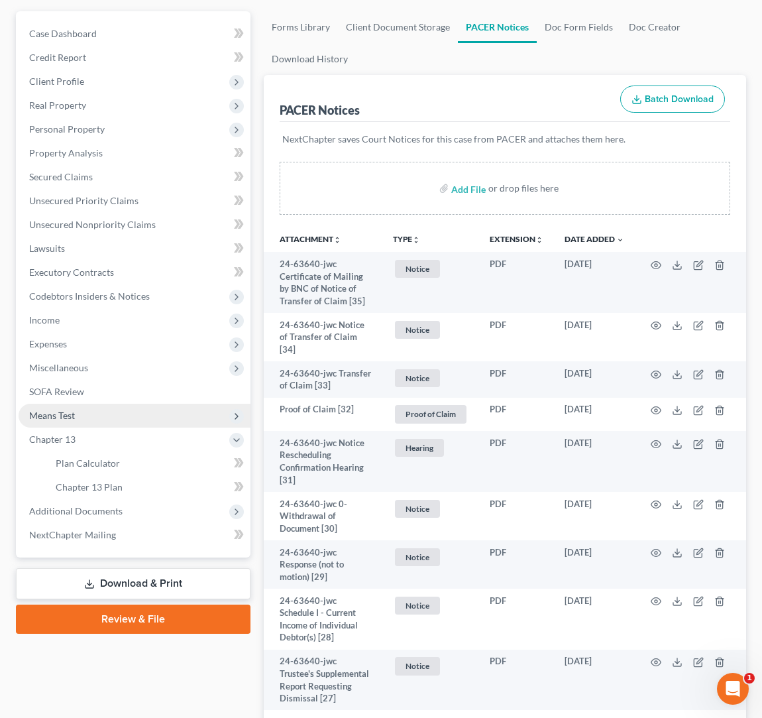
click at [90, 410] on span "Means Test" at bounding box center [135, 416] width 232 height 24
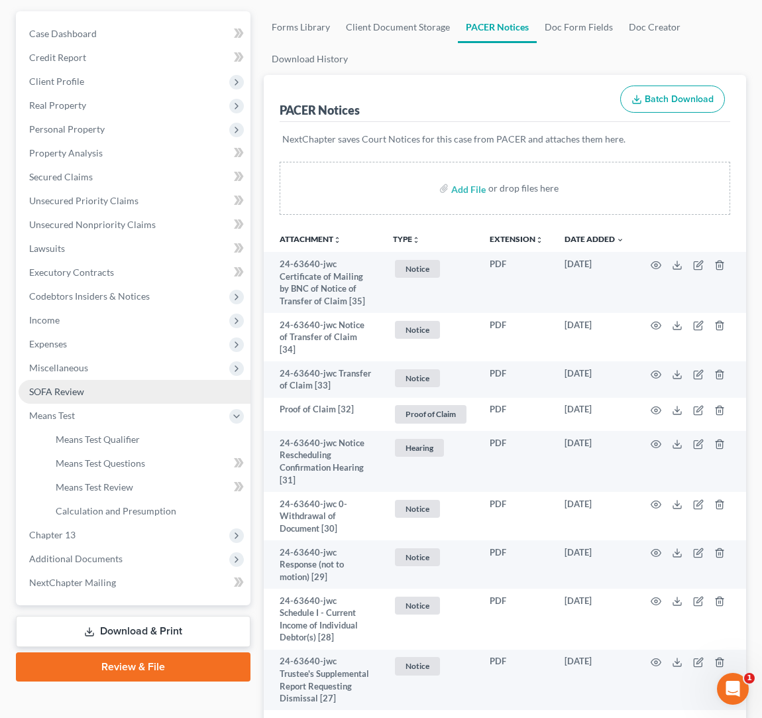
click at [95, 392] on link "SOFA Review" at bounding box center [135, 392] width 232 height 24
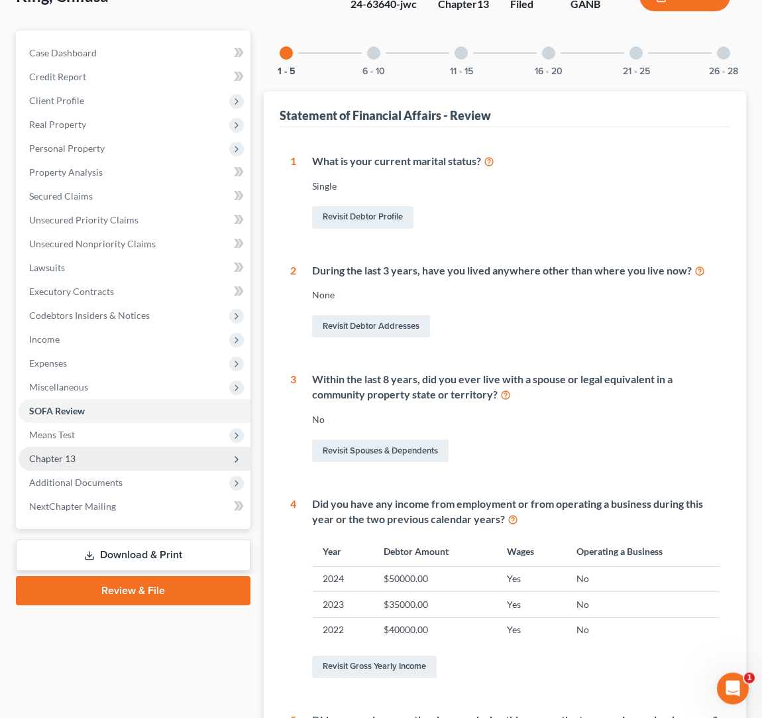
scroll to position [104, 0]
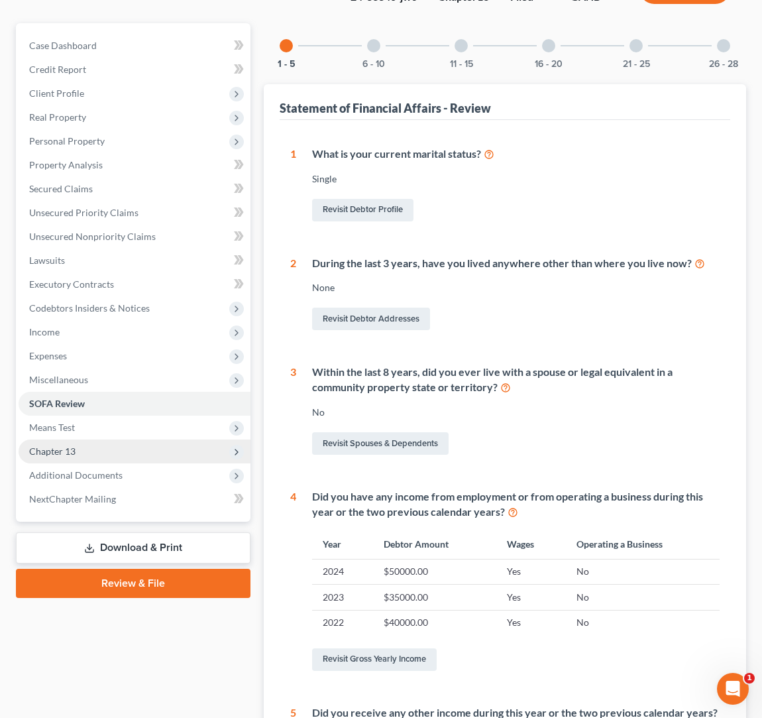
click at [172, 461] on span "Chapter 13" at bounding box center [135, 452] width 232 height 24
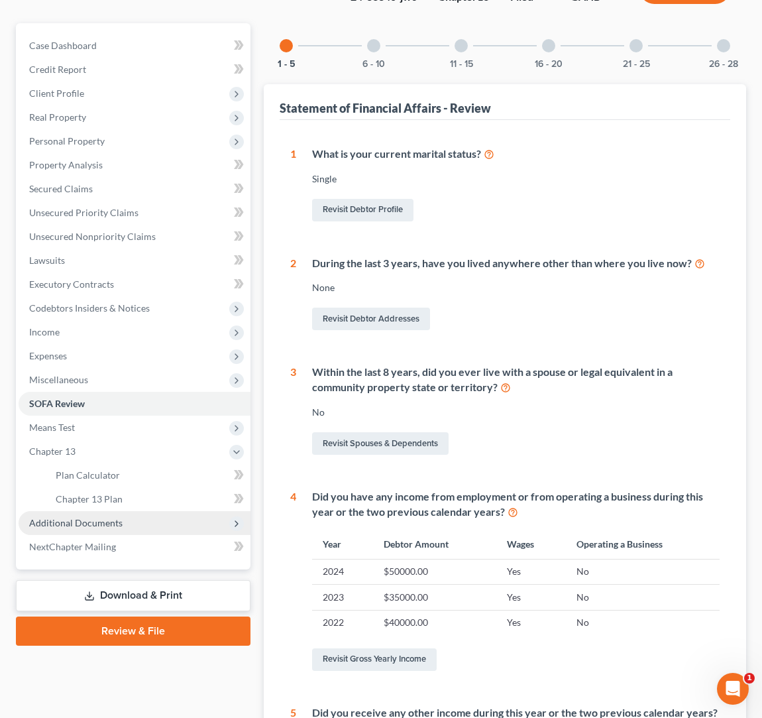
click at [168, 514] on span "Additional Documents" at bounding box center [135, 523] width 232 height 24
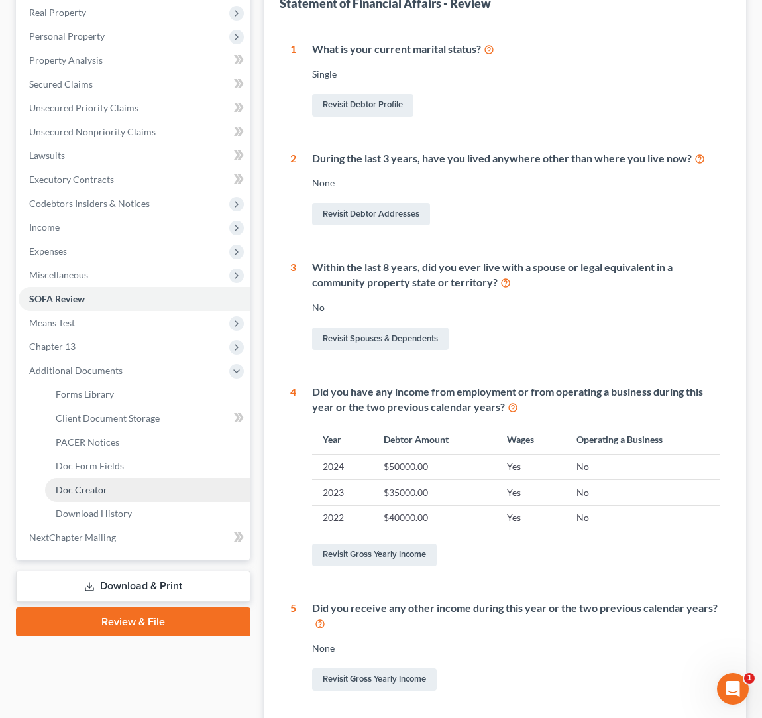
click at [170, 491] on link "Doc Creator" at bounding box center [148, 490] width 206 height 24
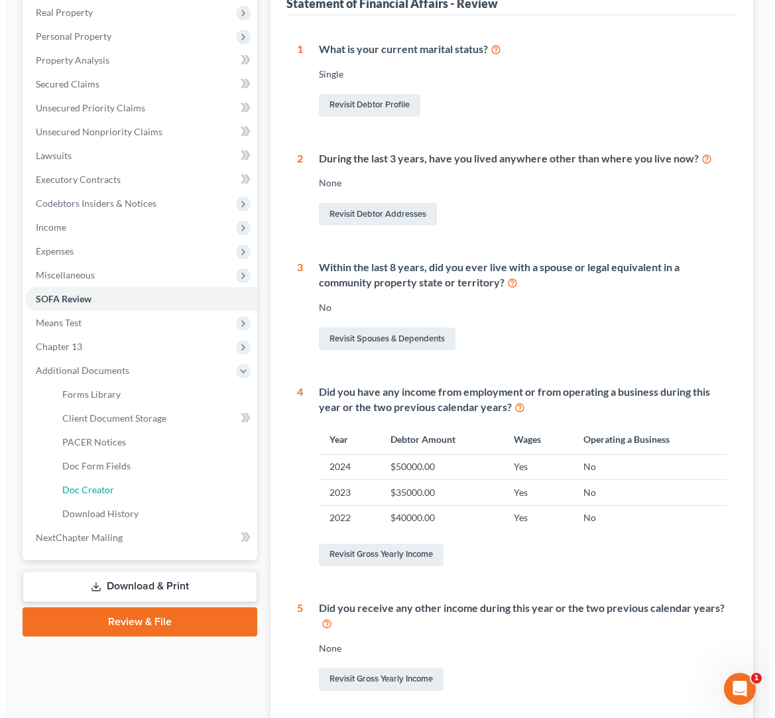
scroll to position [176, 0]
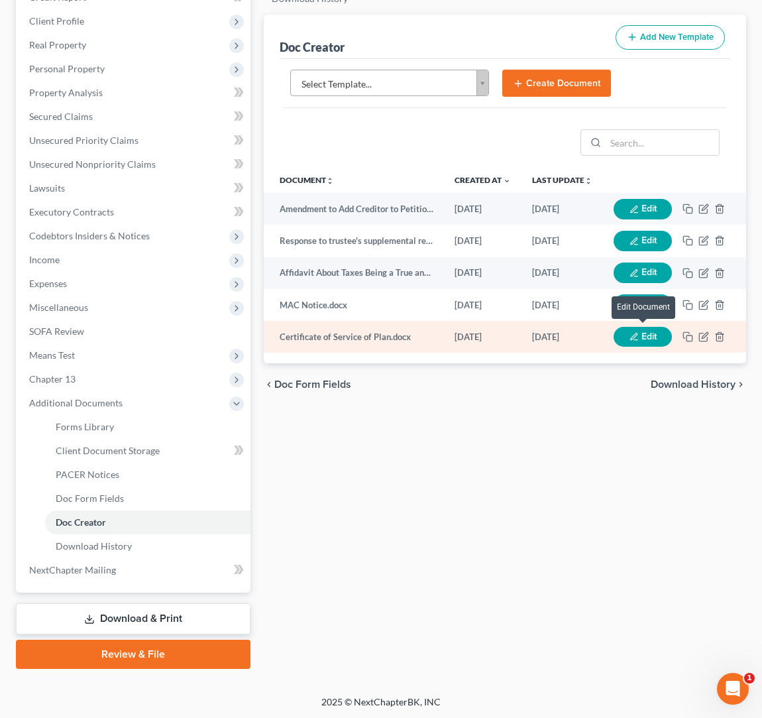
click at [645, 335] on button "Edit" at bounding box center [643, 337] width 58 height 21
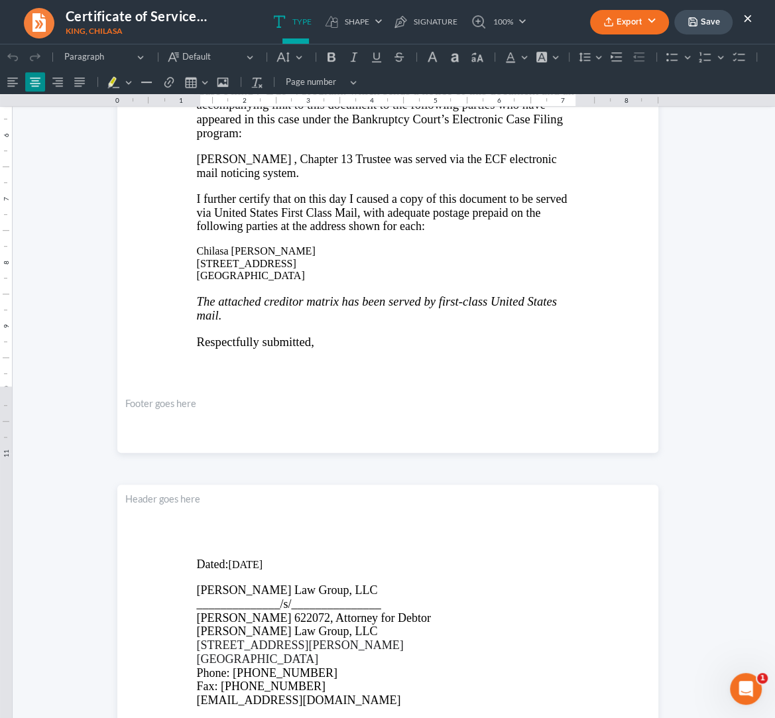
scroll to position [394, 0]
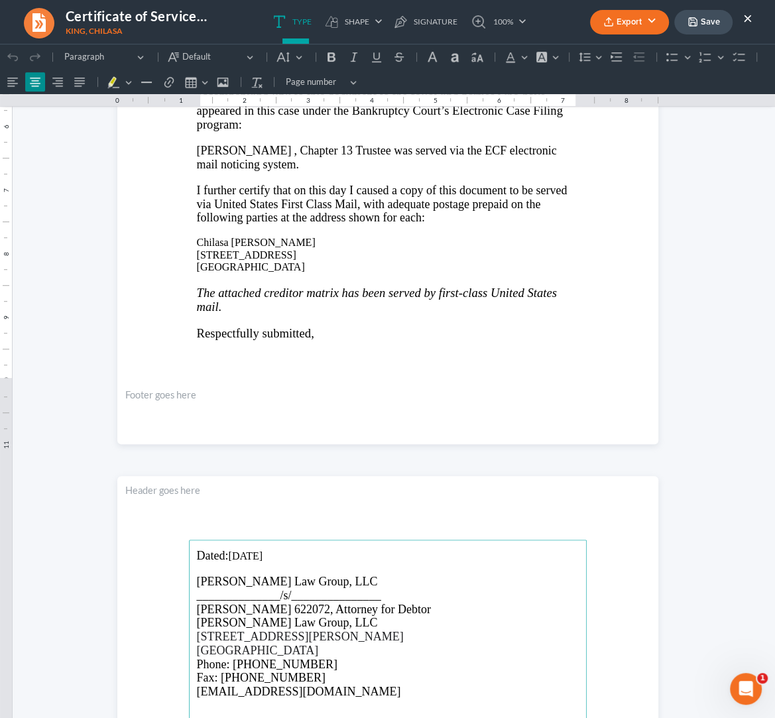
drag, startPoint x: 237, startPoint y: 559, endPoint x: 257, endPoint y: 556, distance: 20.1
click at [237, 559] on p "Dated: [DATE]" at bounding box center [388, 556] width 382 height 14
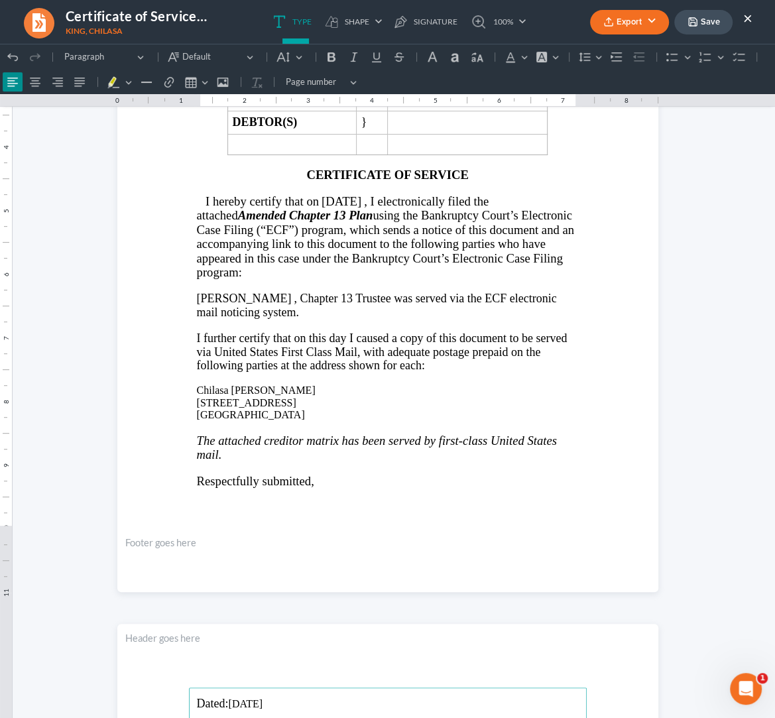
scroll to position [243, 0]
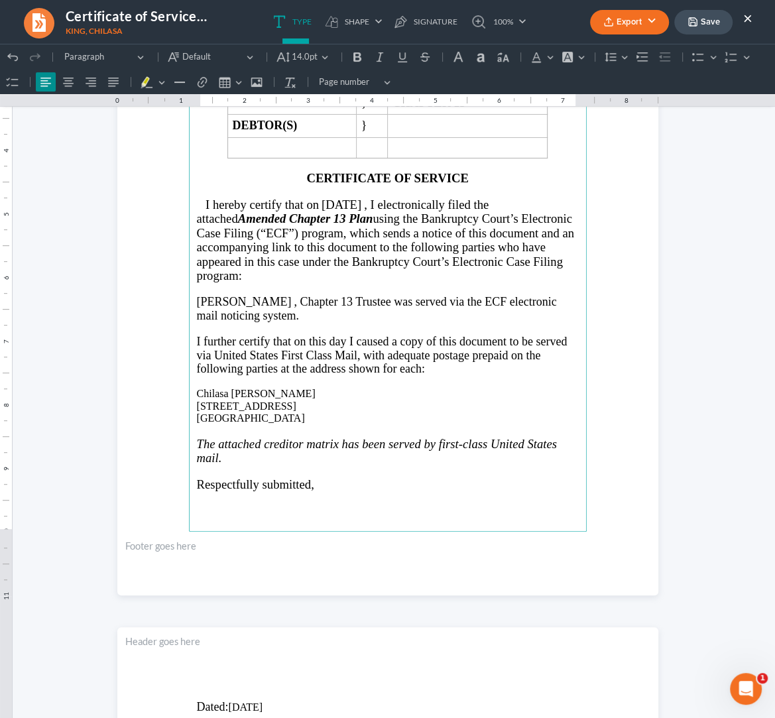
click at [345, 210] on span "[DATE]" at bounding box center [342, 205] width 40 height 14
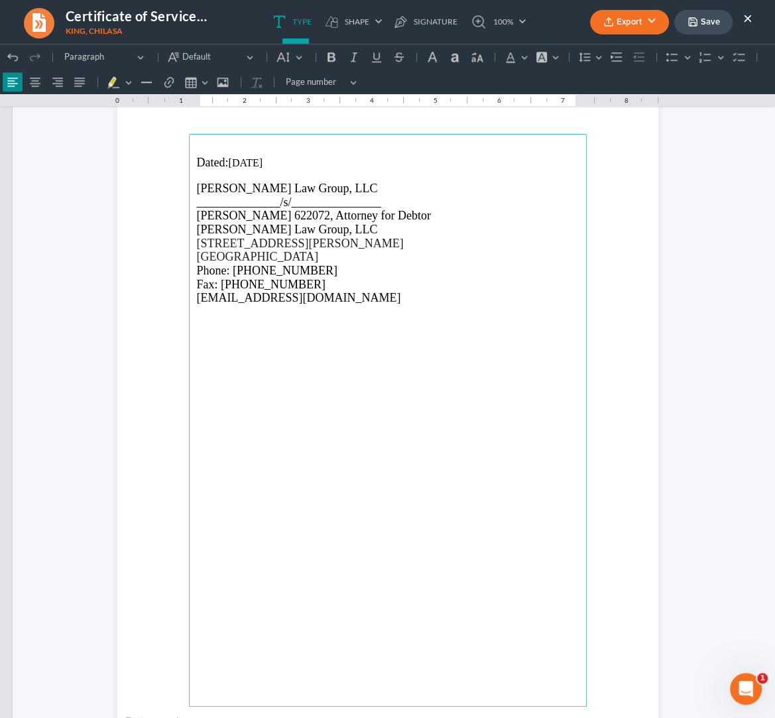
scroll to position [885, 0]
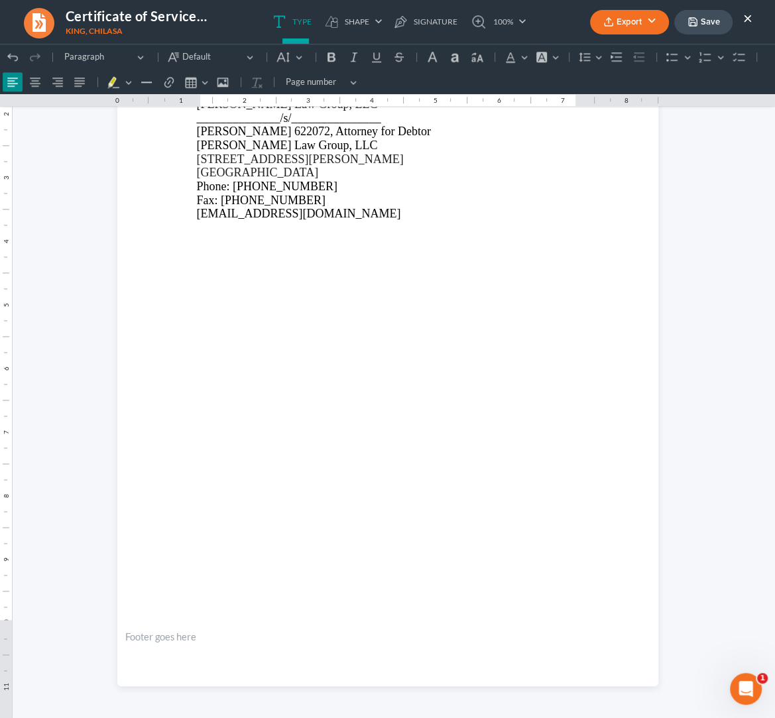
click at [649, 23] on button "Export" at bounding box center [629, 22] width 79 height 25
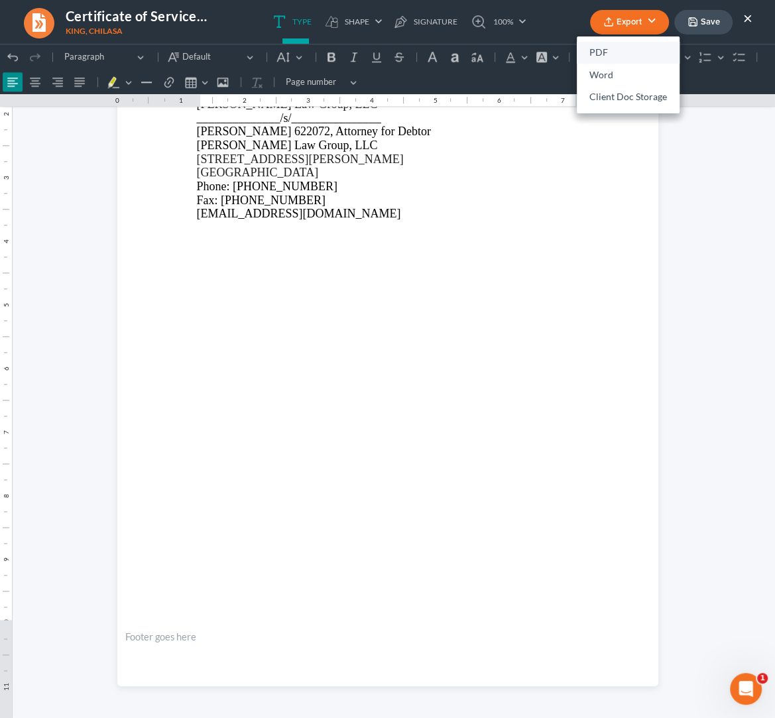
click at [619, 54] on link "PDF" at bounding box center [628, 53] width 103 height 23
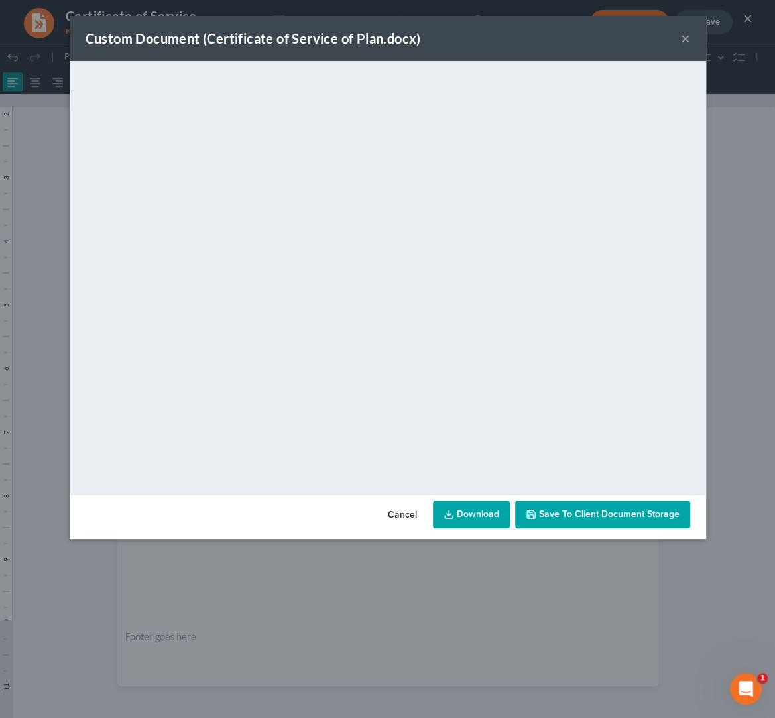
click at [475, 520] on link "Download" at bounding box center [471, 515] width 77 height 28
click at [411, 514] on button "Cancel" at bounding box center [402, 515] width 50 height 27
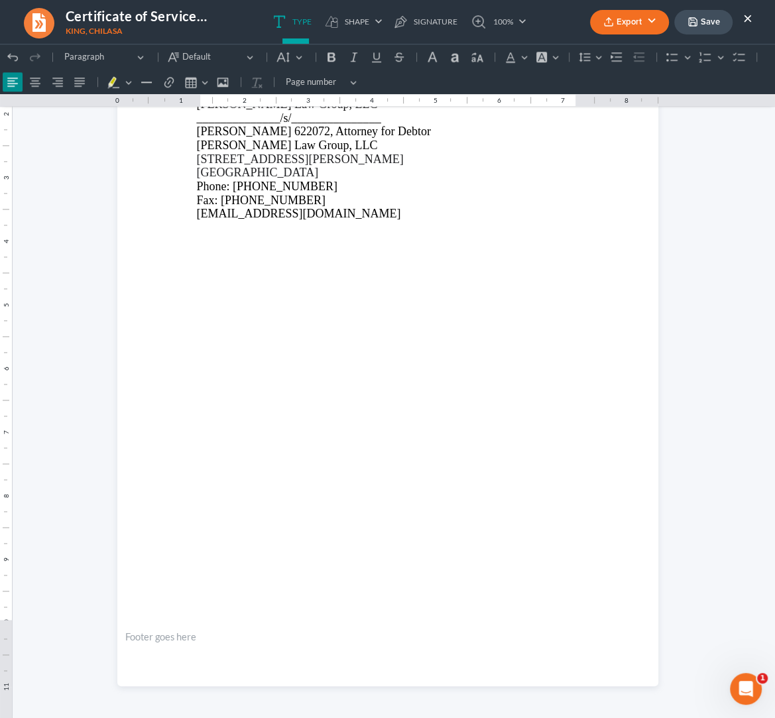
drag, startPoint x: 709, startPoint y: 27, endPoint x: 738, endPoint y: 23, distance: 28.7
click at [709, 27] on button "Save" at bounding box center [703, 22] width 58 height 25
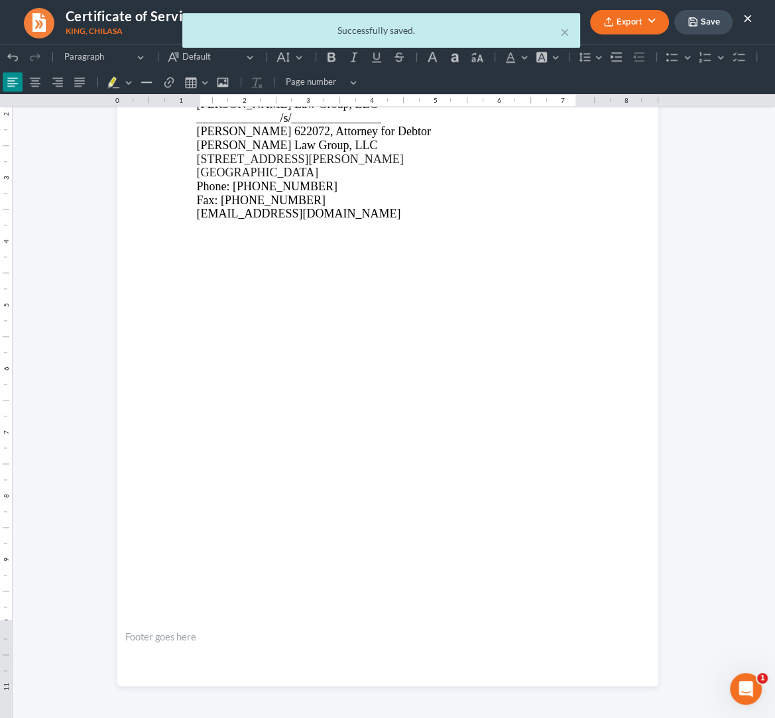
click at [747, 19] on div "× Successfully saved." at bounding box center [380, 33] width 775 height 41
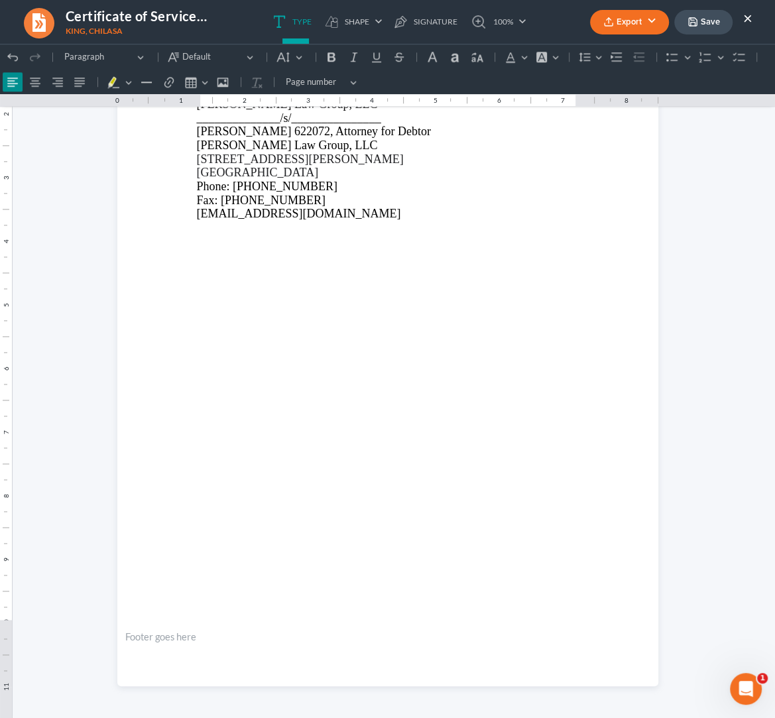
click at [751, 21] on button "×" at bounding box center [747, 18] width 9 height 16
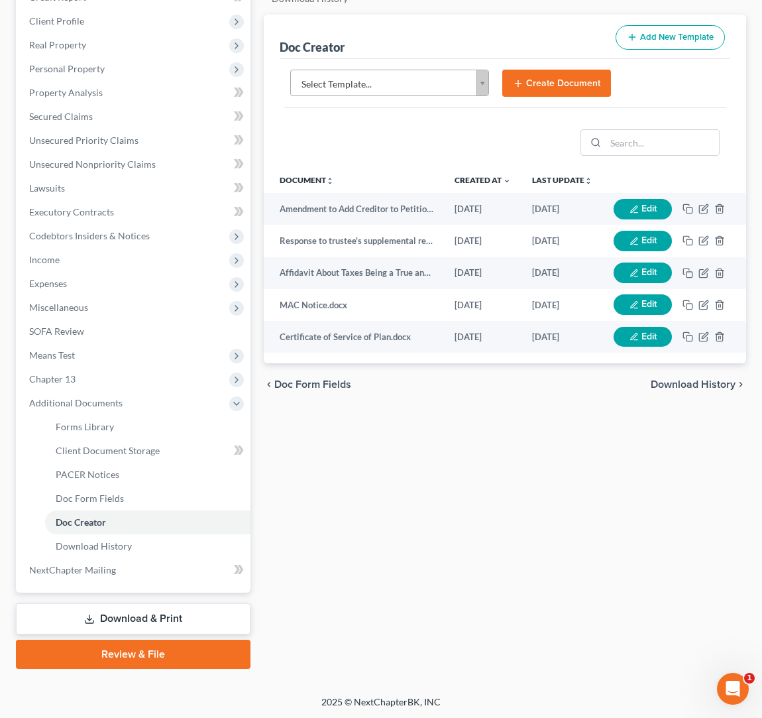
click at [481, 84] on body "Home New Case Client Portal [PERSON_NAME] Law Group [EMAIL_ADDRESS][DOMAIN_NAME…" at bounding box center [381, 272] width 762 height 896
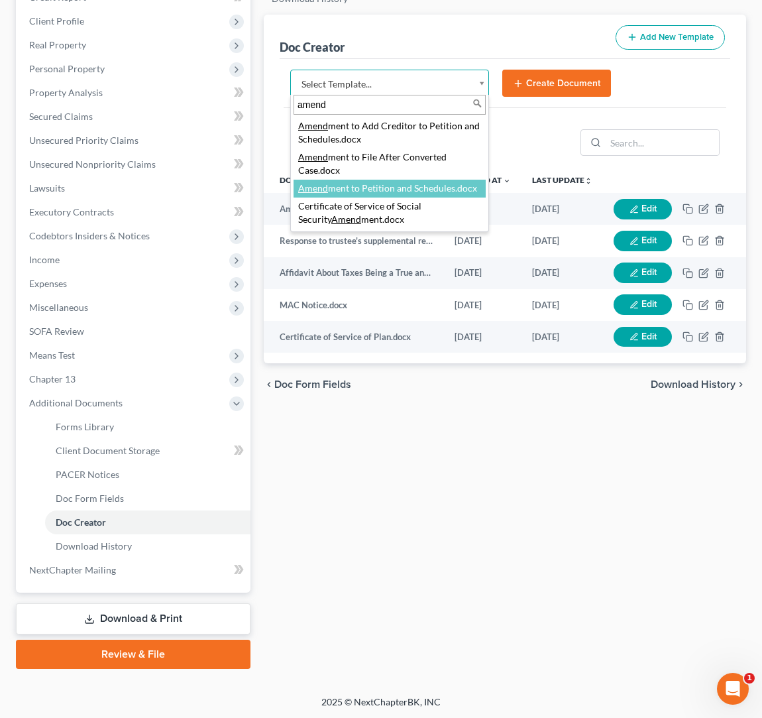
type input "amend"
select select "110999"
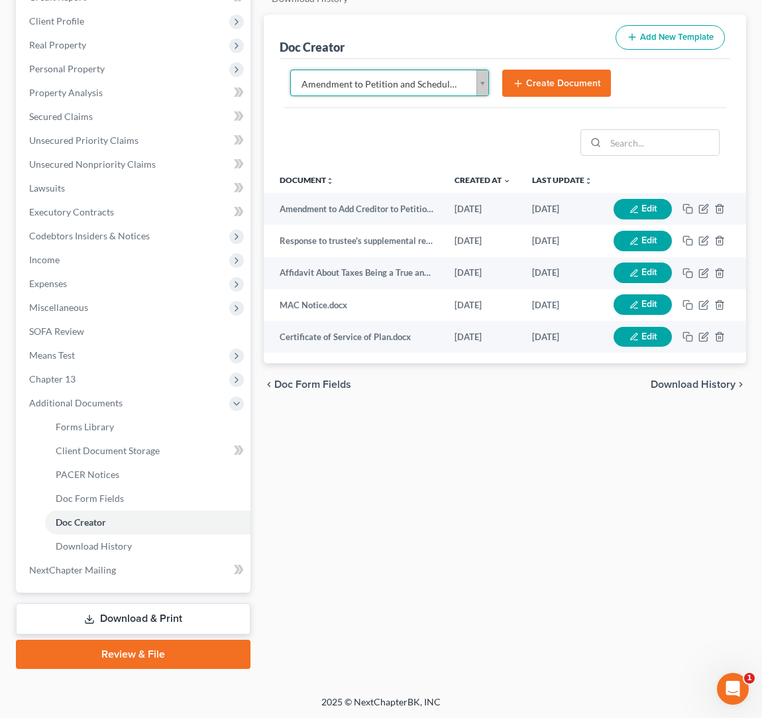
click at [563, 91] on button "Create Document" at bounding box center [557, 84] width 109 height 28
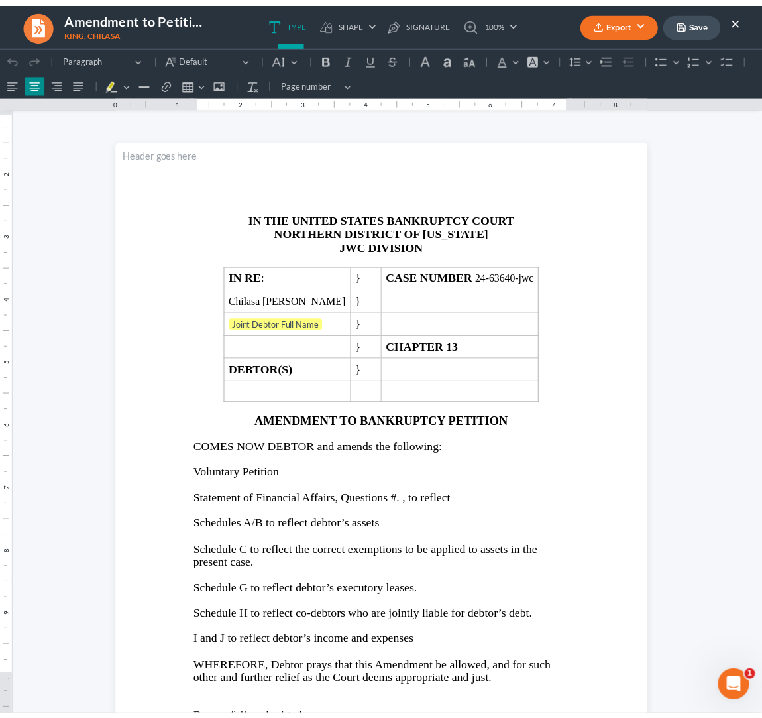
scroll to position [0, 0]
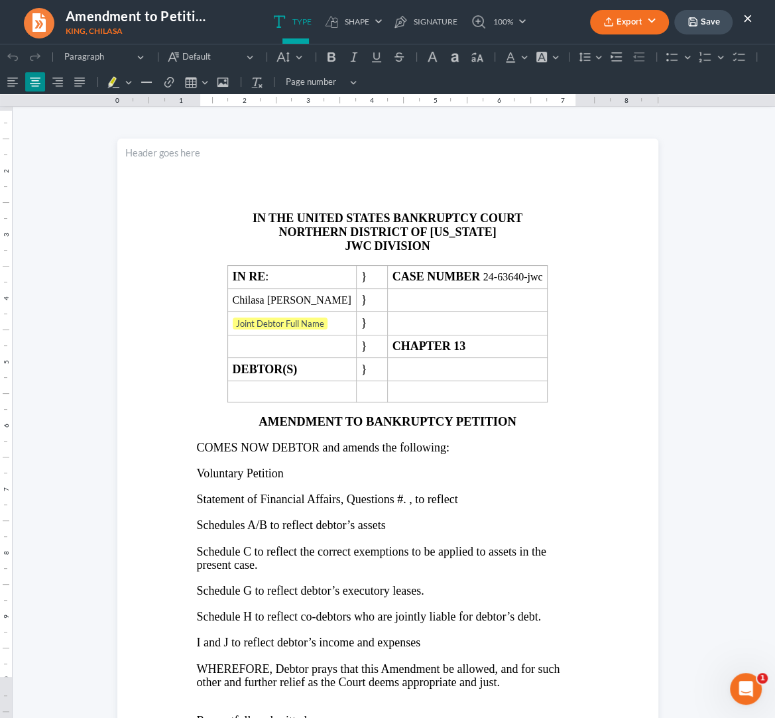
click at [690, 29] on button "Save" at bounding box center [703, 22] width 58 height 25
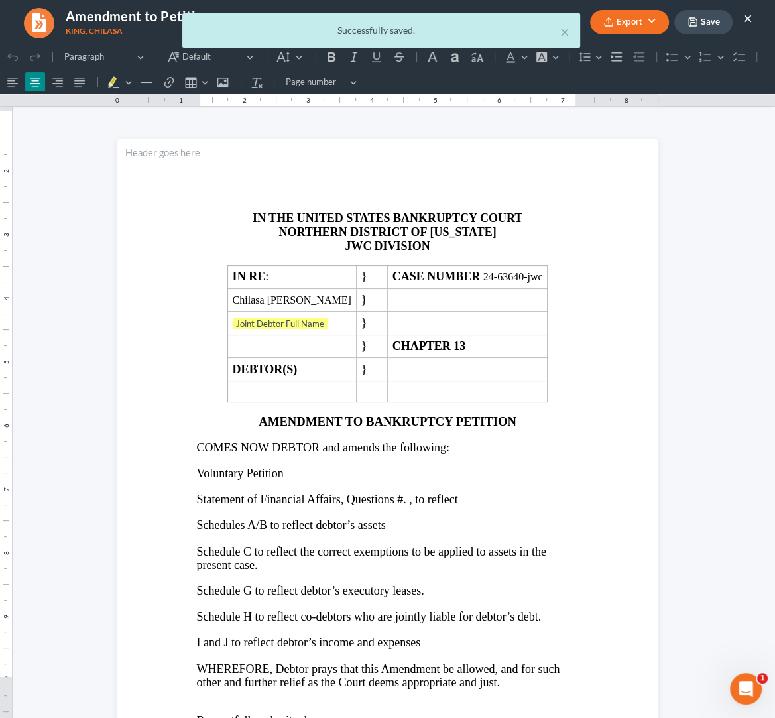
click at [749, 21] on div "× Successfully saved." at bounding box center [380, 33] width 775 height 41
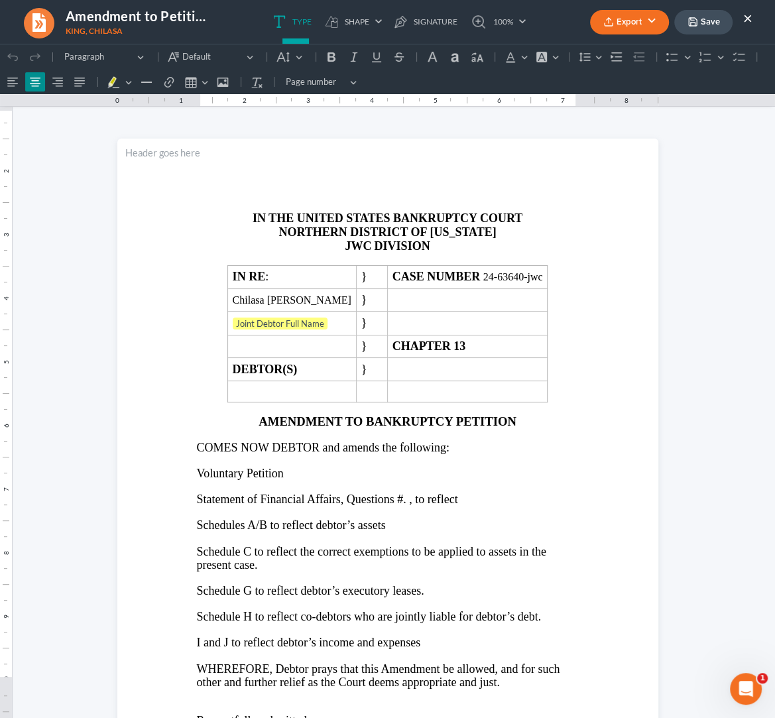
click at [748, 22] on button "×" at bounding box center [747, 18] width 9 height 16
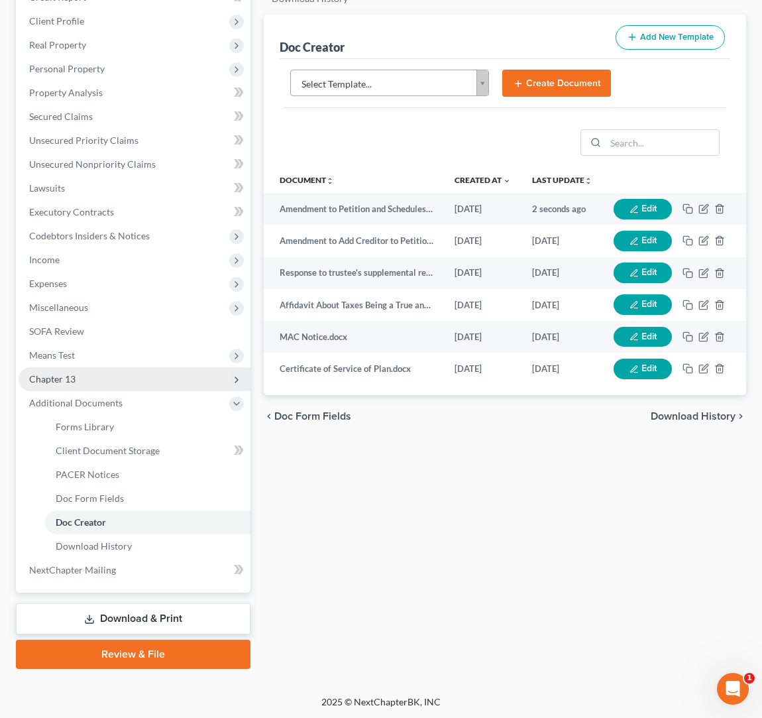
click at [57, 382] on span "Chapter 13" at bounding box center [52, 378] width 46 height 11
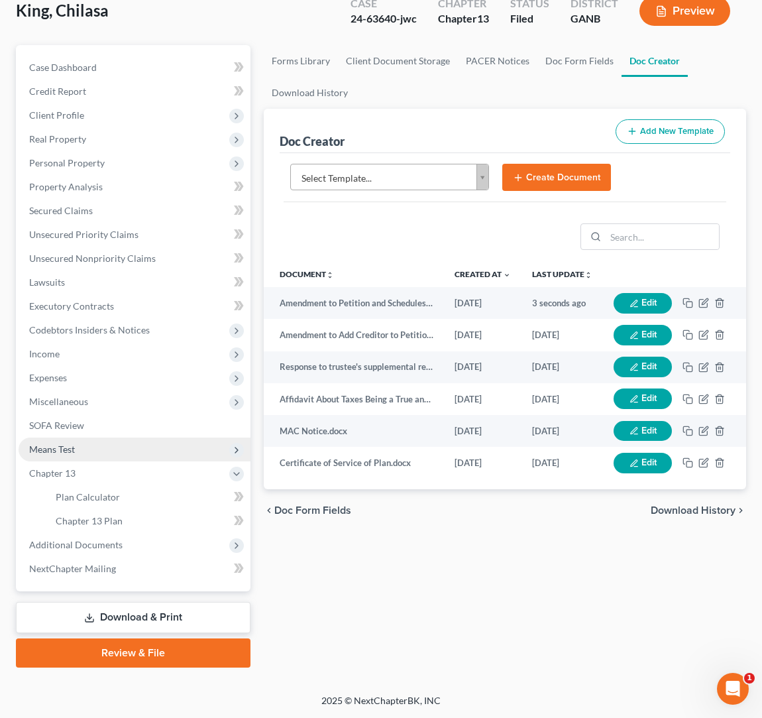
scroll to position [81, 0]
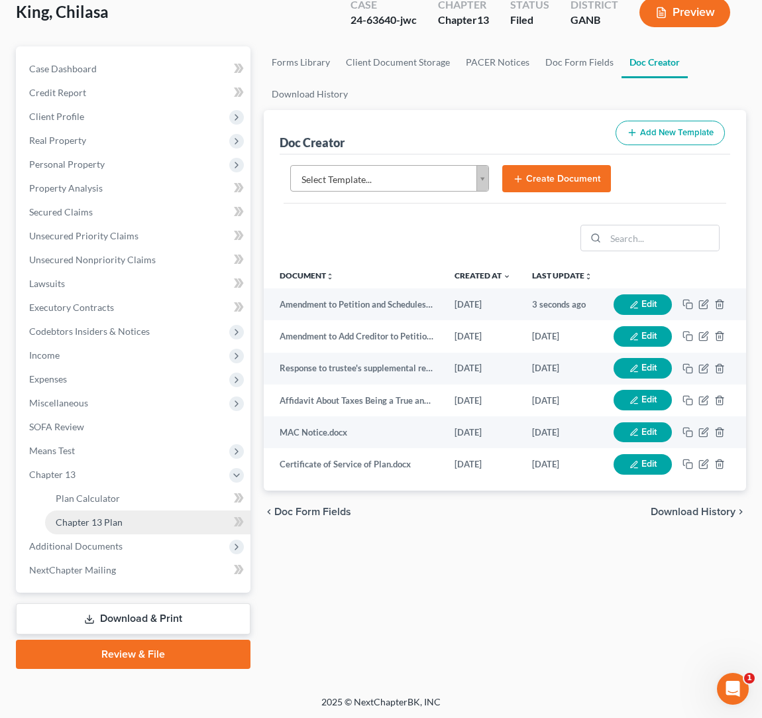
click at [116, 516] on span "Chapter 13 Plan" at bounding box center [89, 521] width 67 height 11
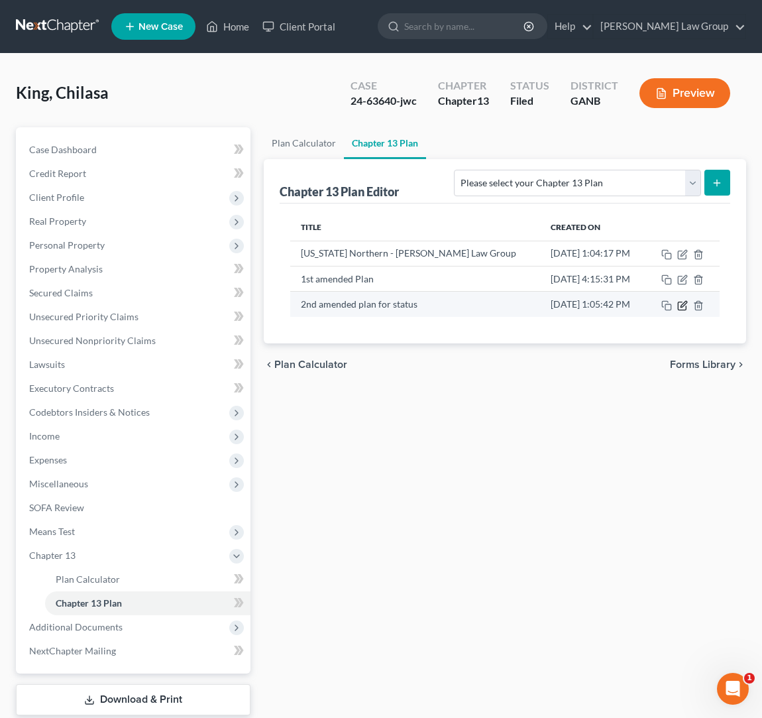
click at [683, 309] on icon "button" at bounding box center [683, 305] width 11 height 11
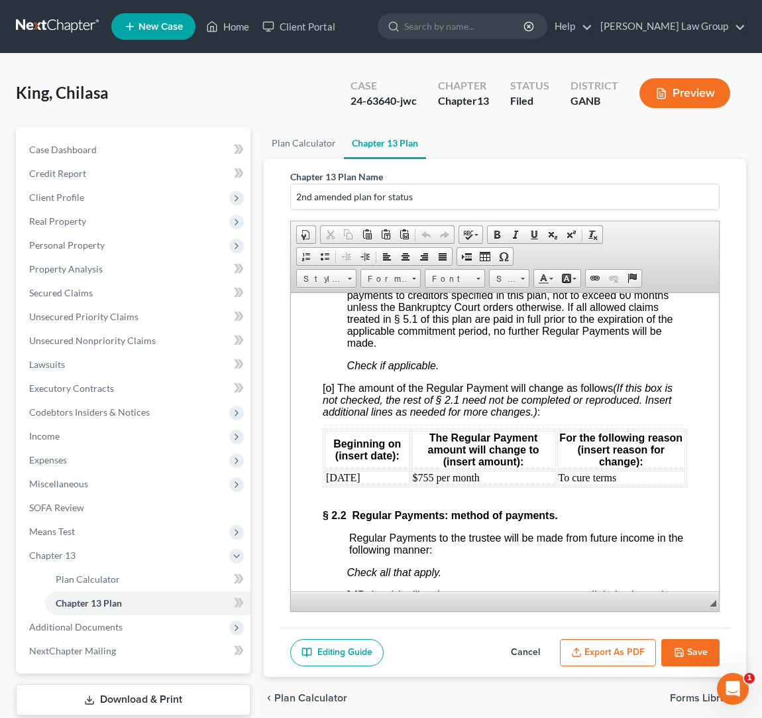
scroll to position [1496, 0]
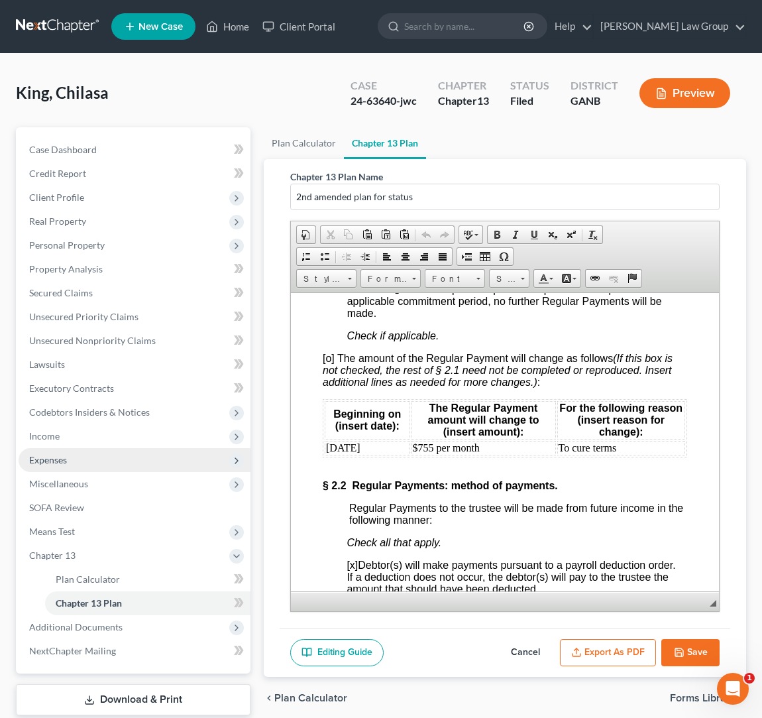
click at [77, 457] on span "Expenses" at bounding box center [135, 460] width 232 height 24
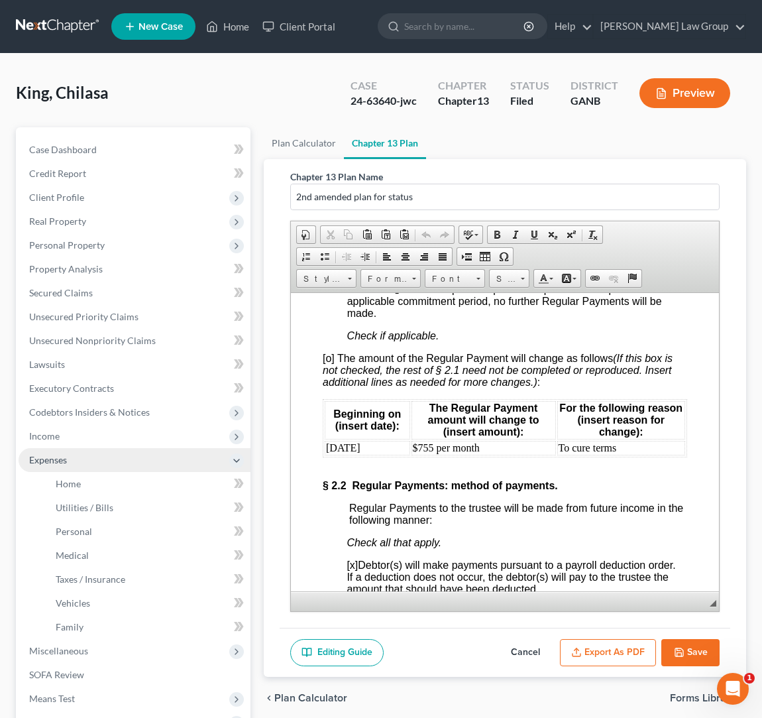
click at [117, 468] on span "Expenses" at bounding box center [135, 460] width 232 height 24
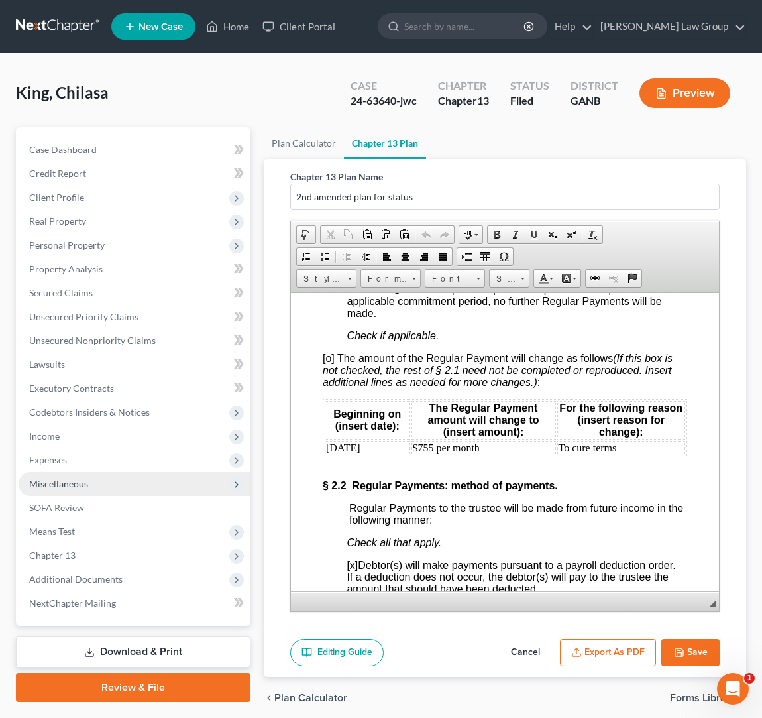
click at [143, 479] on span "Miscellaneous" at bounding box center [135, 484] width 232 height 24
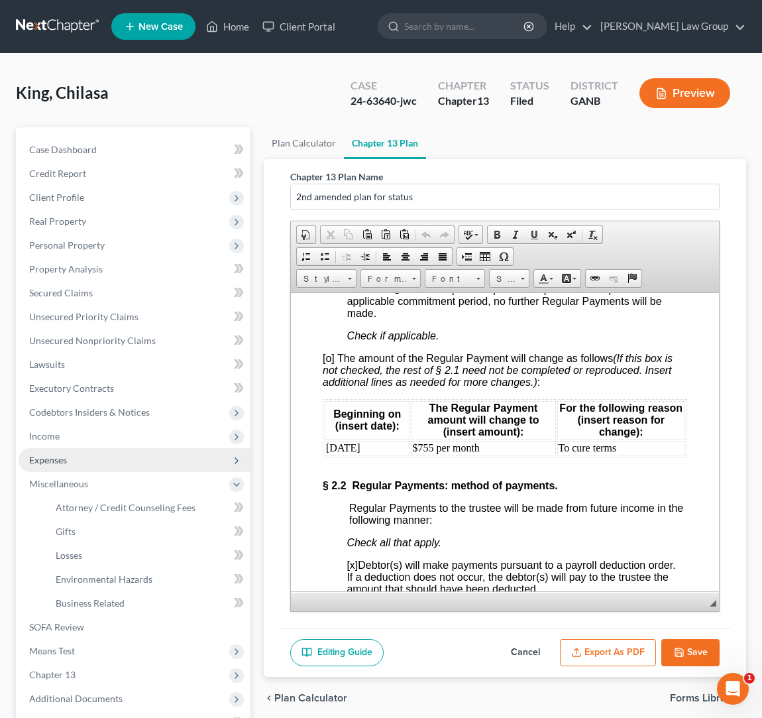
click at [117, 458] on span "Expenses" at bounding box center [135, 460] width 232 height 24
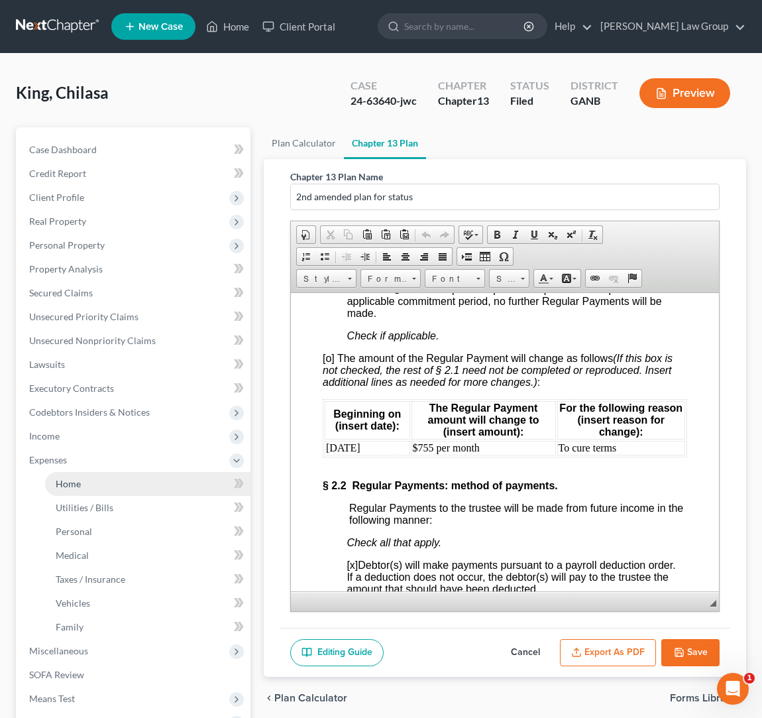
click at [131, 485] on link "Home" at bounding box center [148, 484] width 206 height 24
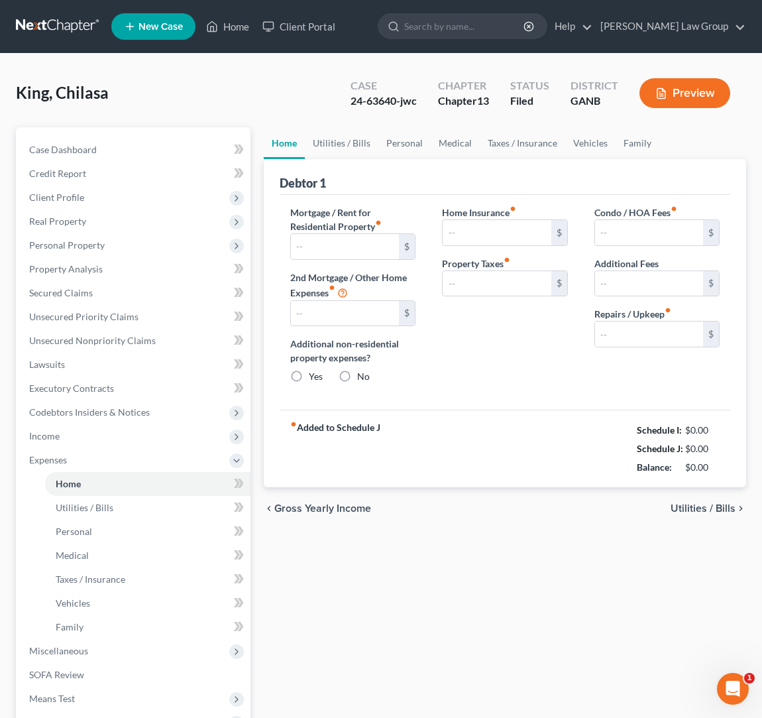
type input "1,400.00"
type input "0.00"
radio input "true"
type input "0.00"
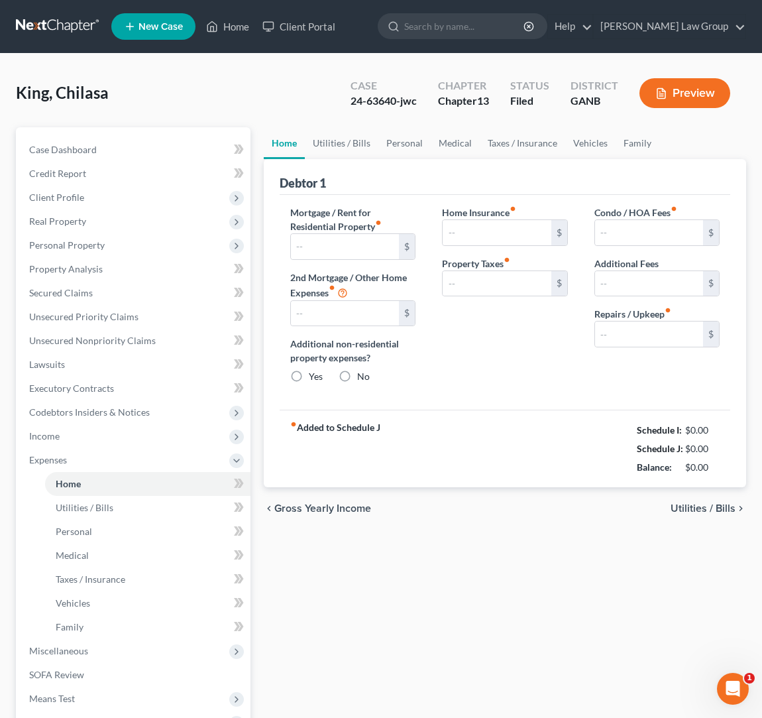
type input "0.00"
click at [702, 512] on span "Utilities / Bills" at bounding box center [703, 508] width 65 height 11
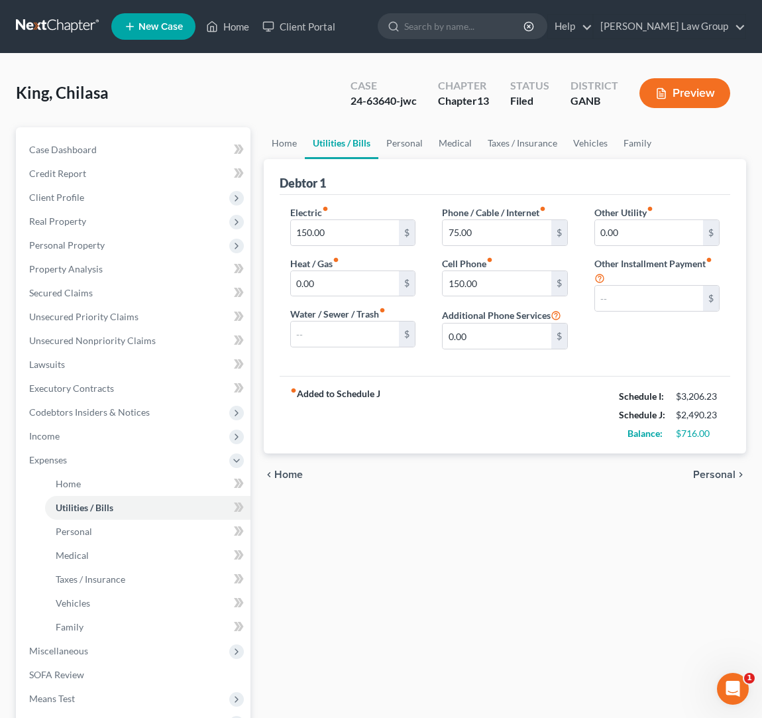
click at [394, 101] on div "24-63640-jwc" at bounding box center [384, 100] width 66 height 15
drag, startPoint x: 395, startPoint y: 100, endPoint x: 339, endPoint y: 105, distance: 56.5
click at [339, 105] on div "Case 24-63640-jwc Chapter Chapter 13 Status Filed District GANB Preview" at bounding box center [541, 93] width 412 height 47
copy div "24-63640"
